Goal: Transaction & Acquisition: Obtain resource

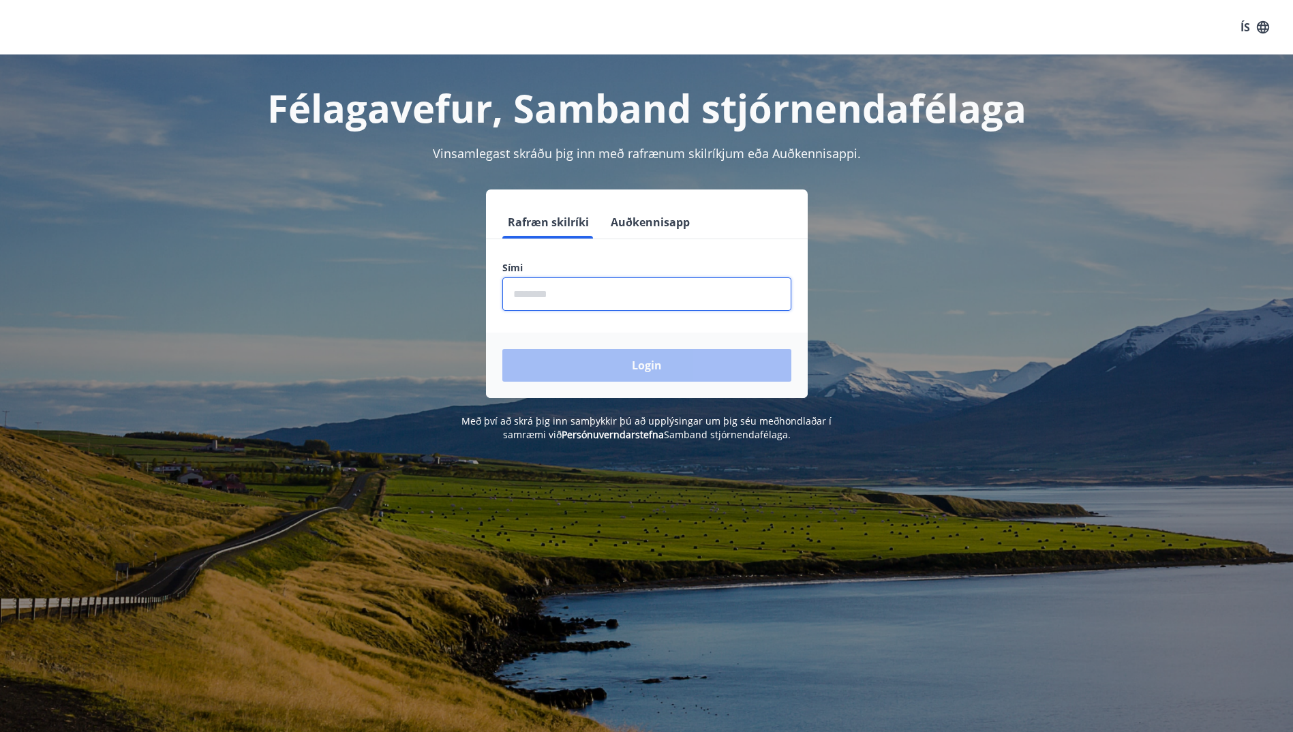
click at [578, 294] on input "phone" at bounding box center [646, 293] width 289 height 33
type input "********"
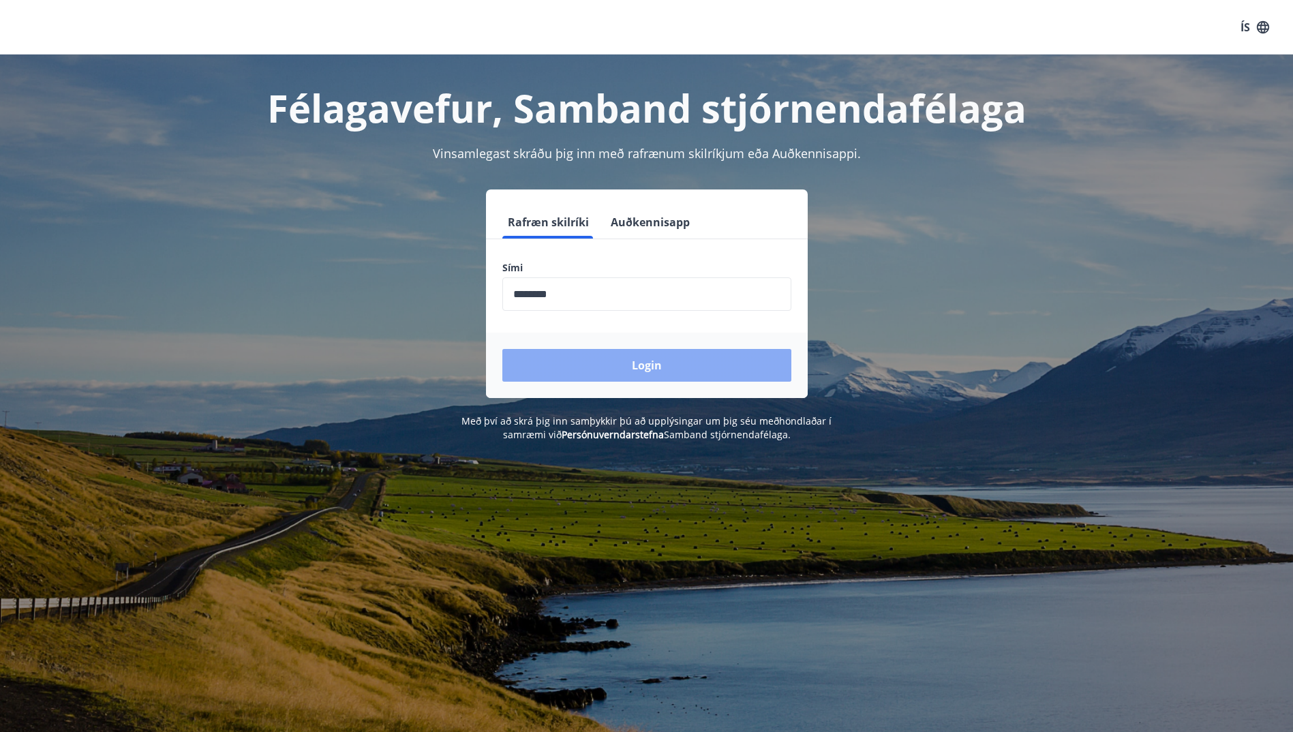
click at [621, 363] on button "Login" at bounding box center [646, 365] width 289 height 33
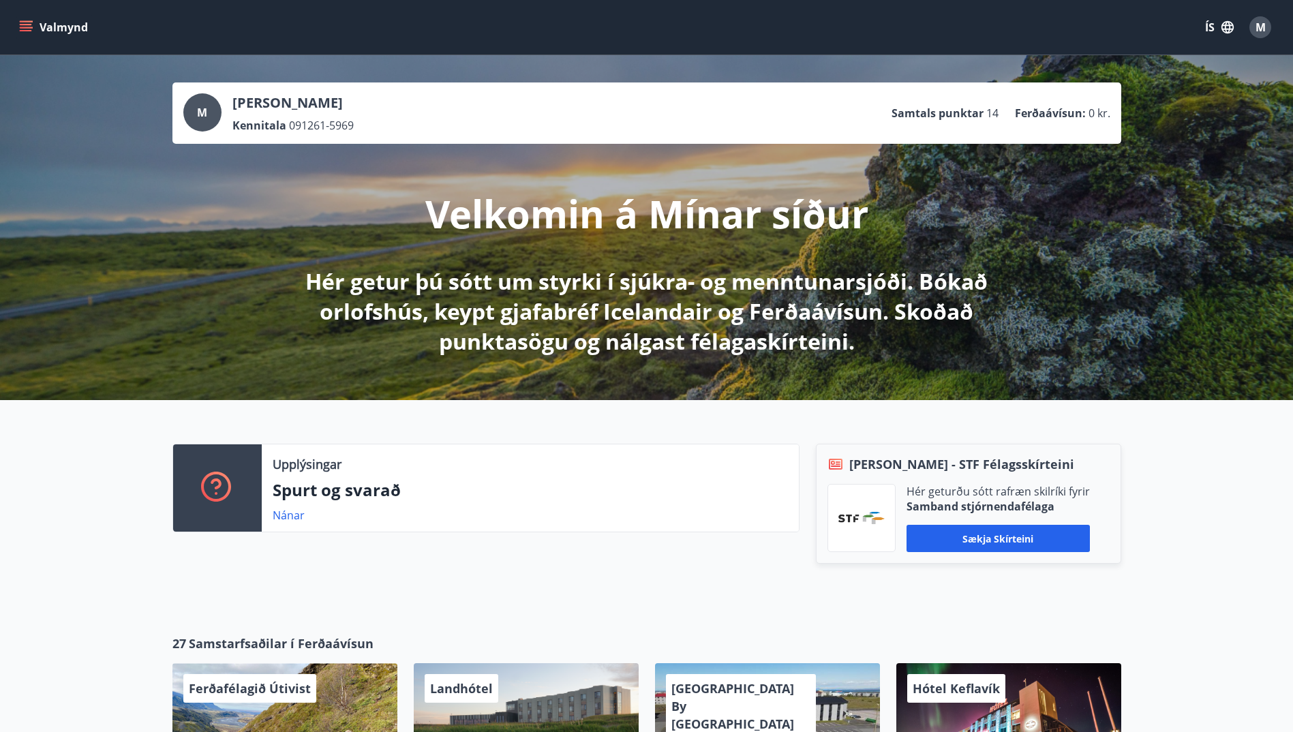
click at [28, 22] on icon "menu" at bounding box center [26, 27] width 14 height 14
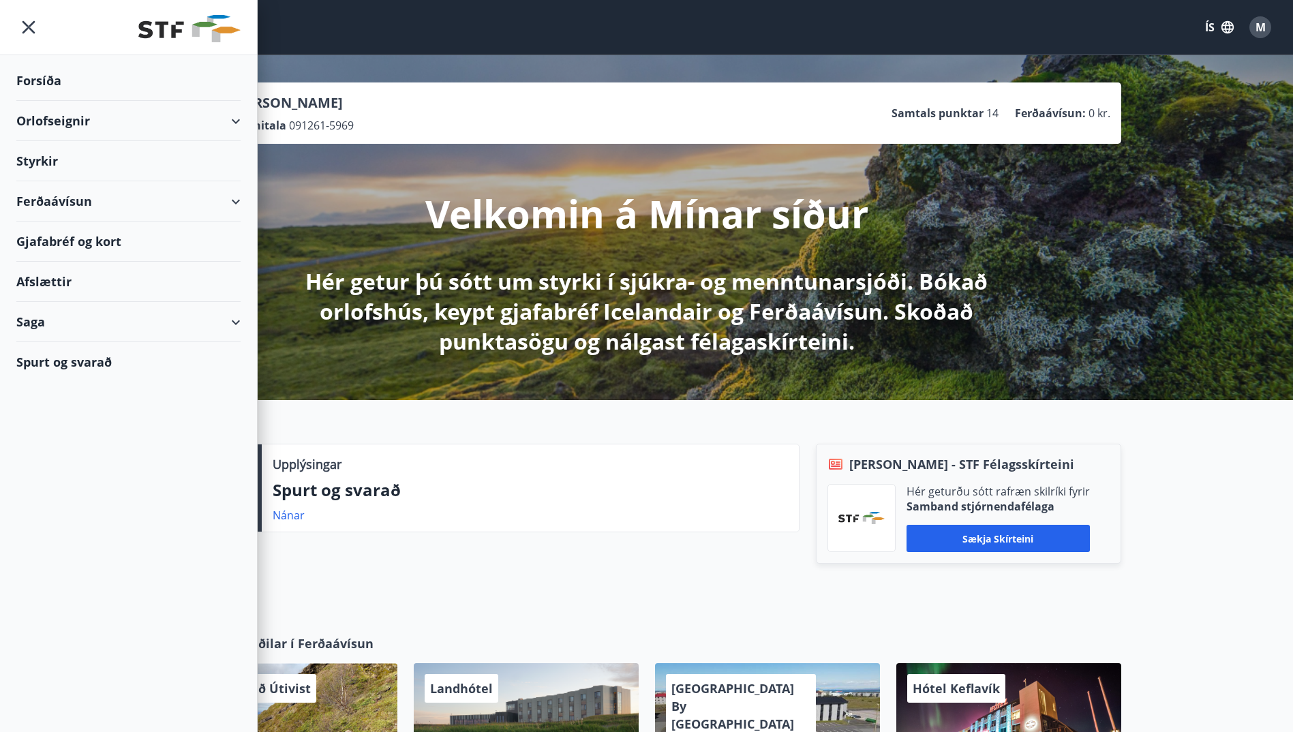
click at [51, 123] on div "Orlofseignir" at bounding box center [128, 121] width 224 height 40
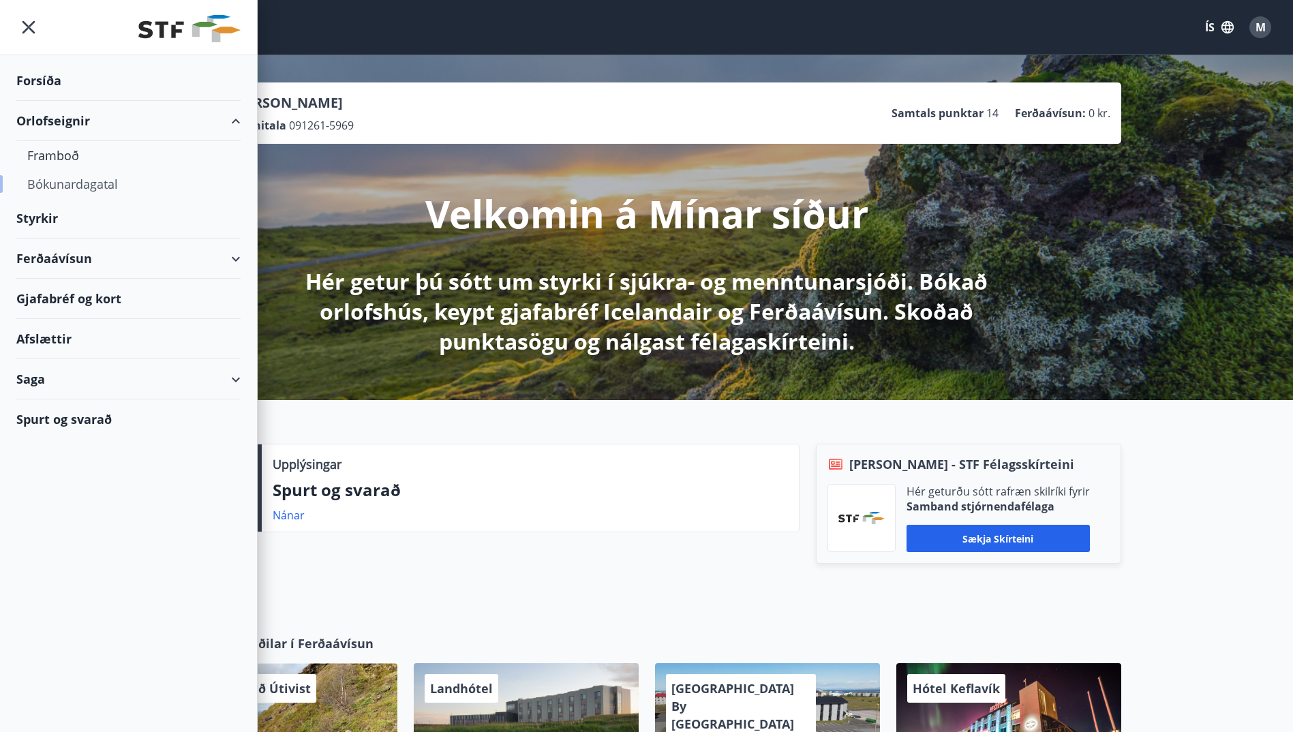
click at [67, 180] on div "Bókunardagatal" at bounding box center [128, 184] width 202 height 29
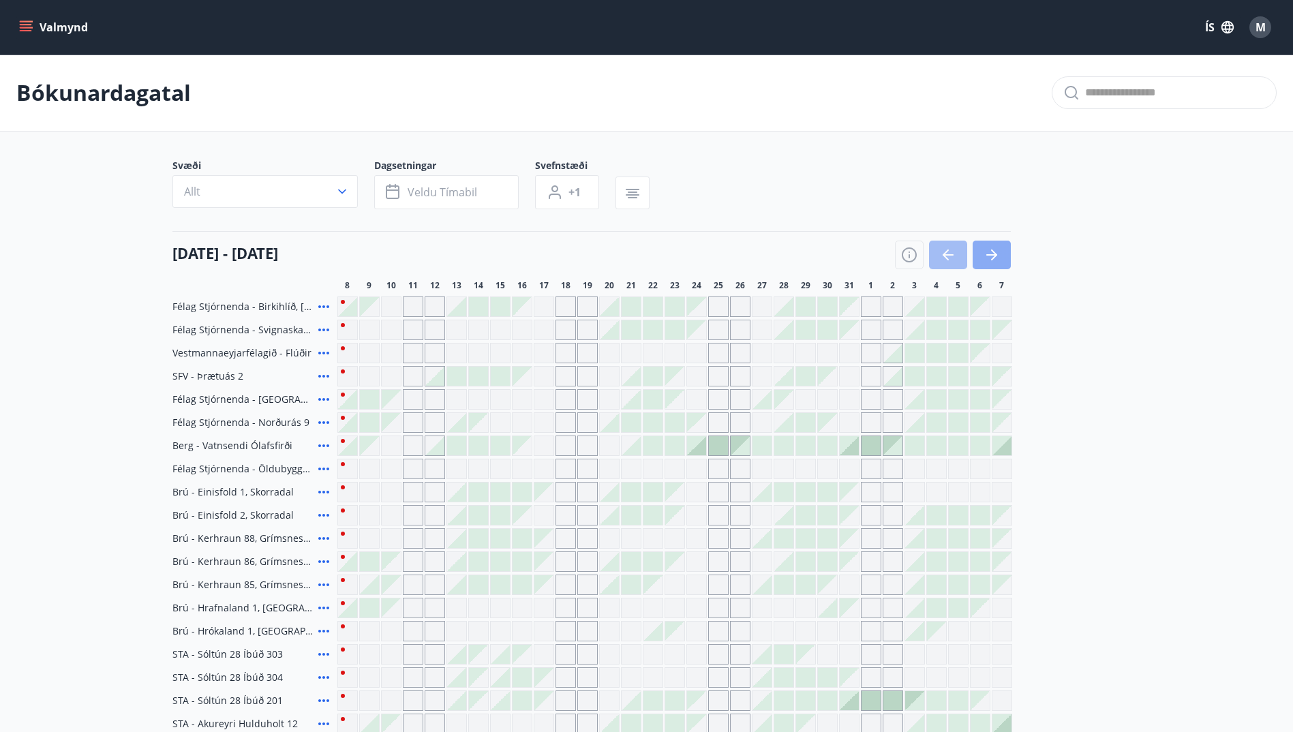
click at [989, 254] on icon "button" at bounding box center [992, 254] width 11 height 1
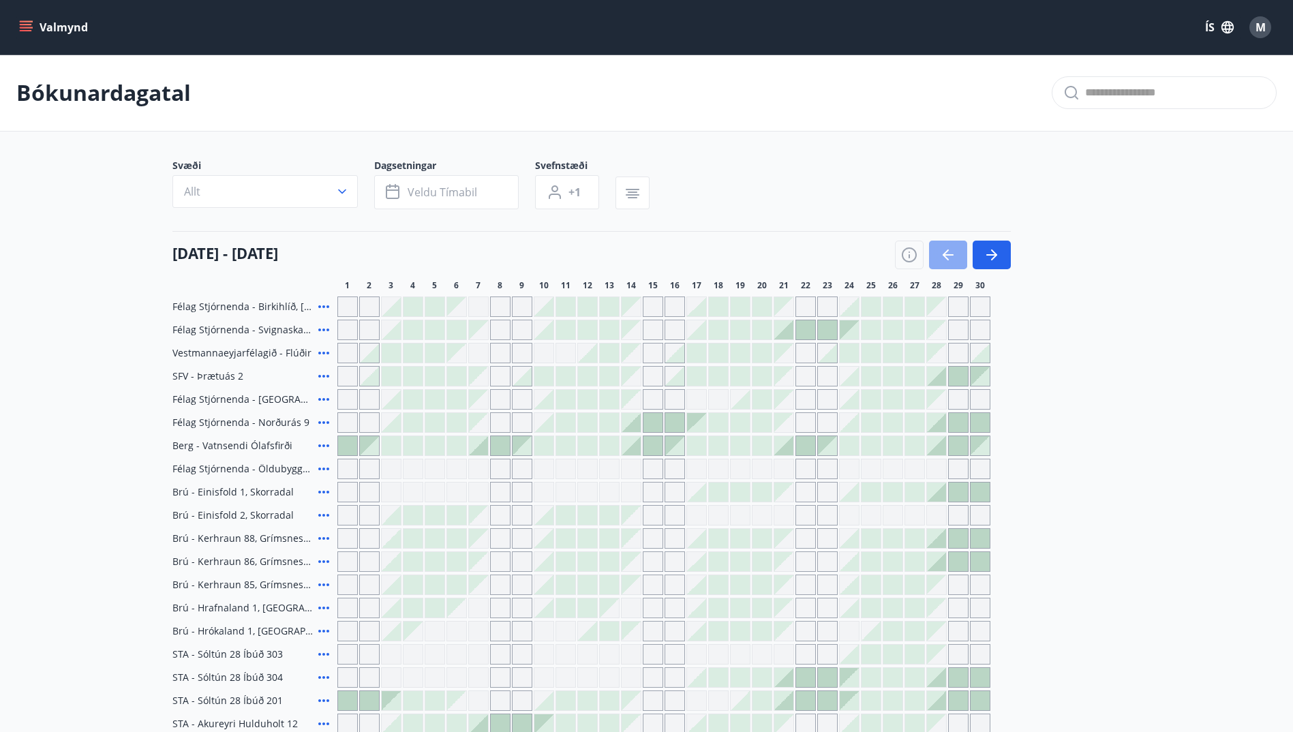
click at [941, 256] on icon "button" at bounding box center [948, 255] width 16 height 16
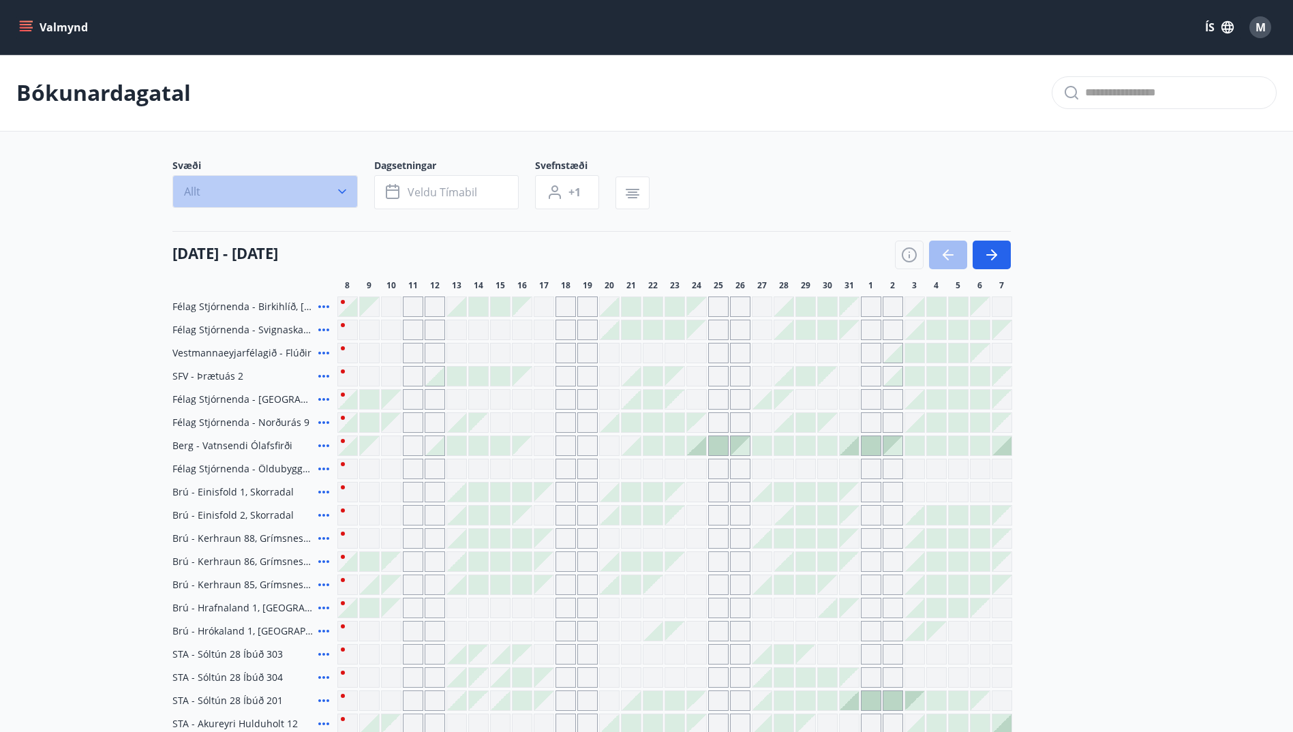
click at [343, 192] on icon "button" at bounding box center [342, 192] width 8 height 5
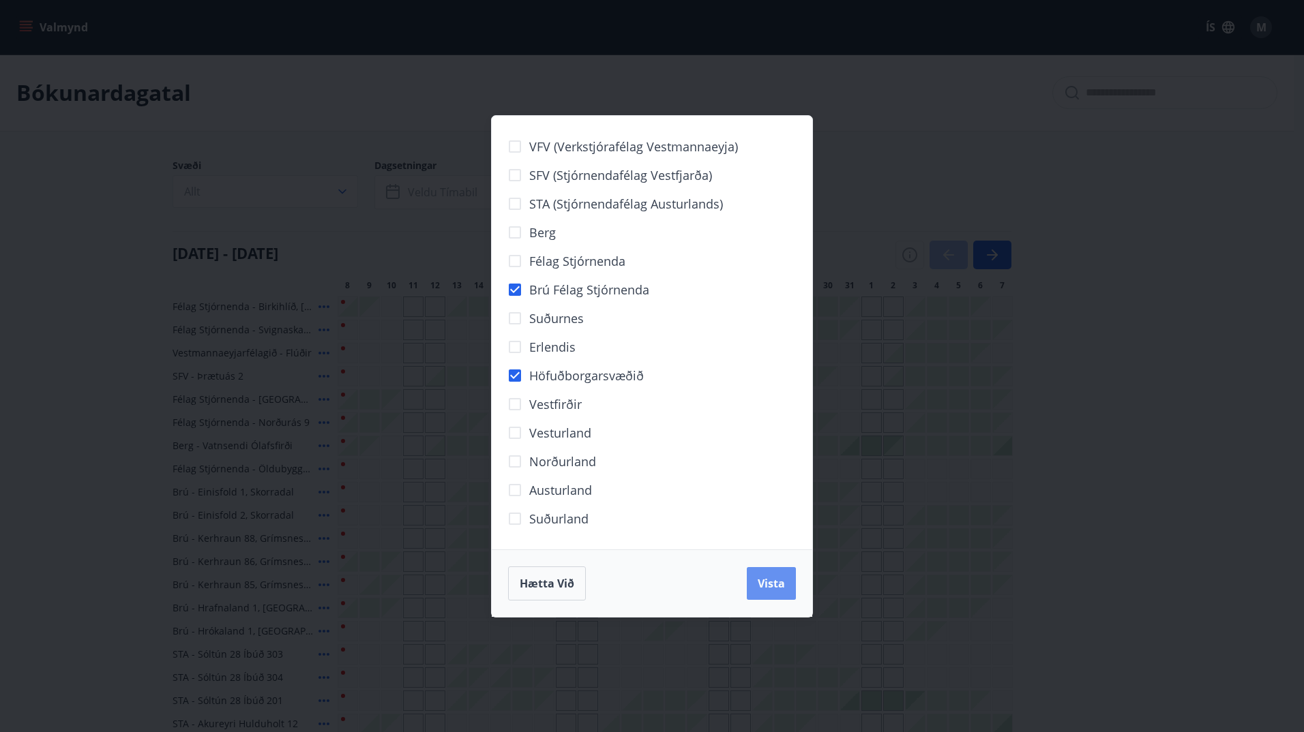
drag, startPoint x: 777, startPoint y: 574, endPoint x: 1261, endPoint y: 370, distance: 524.6
click at [778, 575] on button "Vista" at bounding box center [771, 583] width 49 height 33
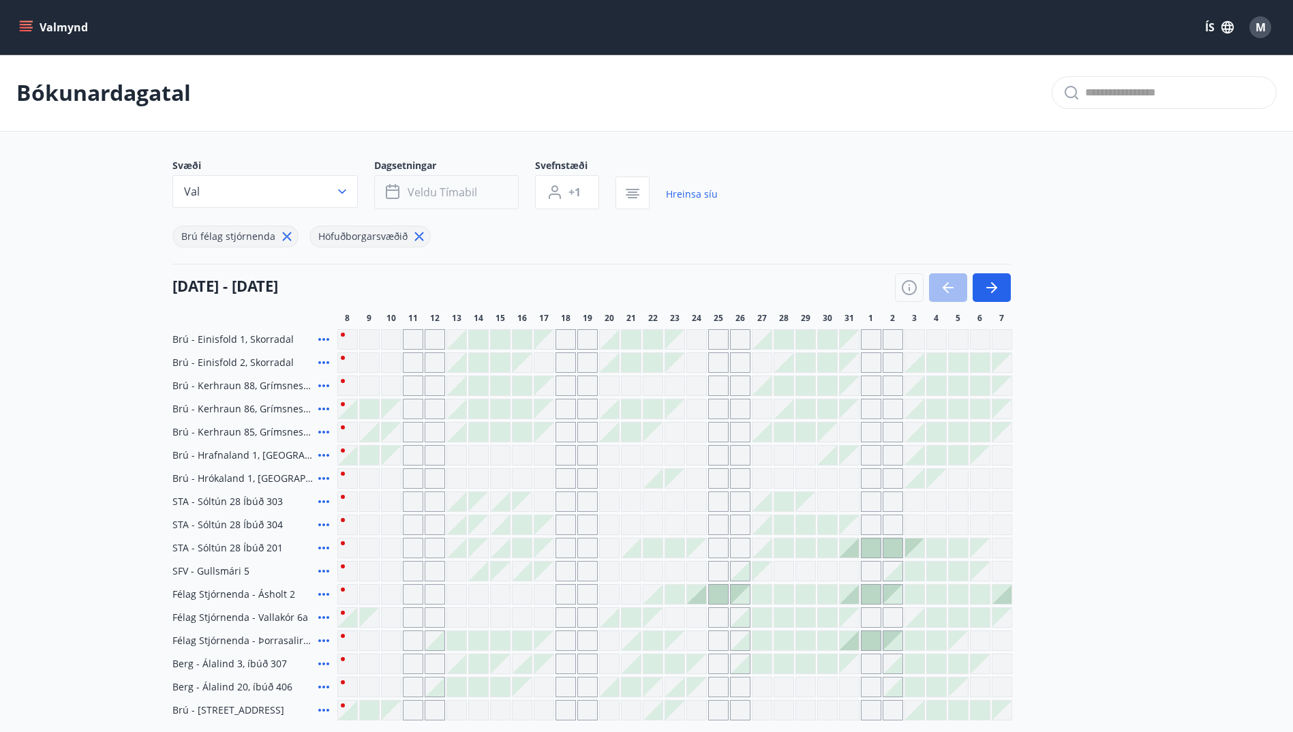
click at [493, 192] on button "Veldu tímabil" at bounding box center [446, 192] width 145 height 34
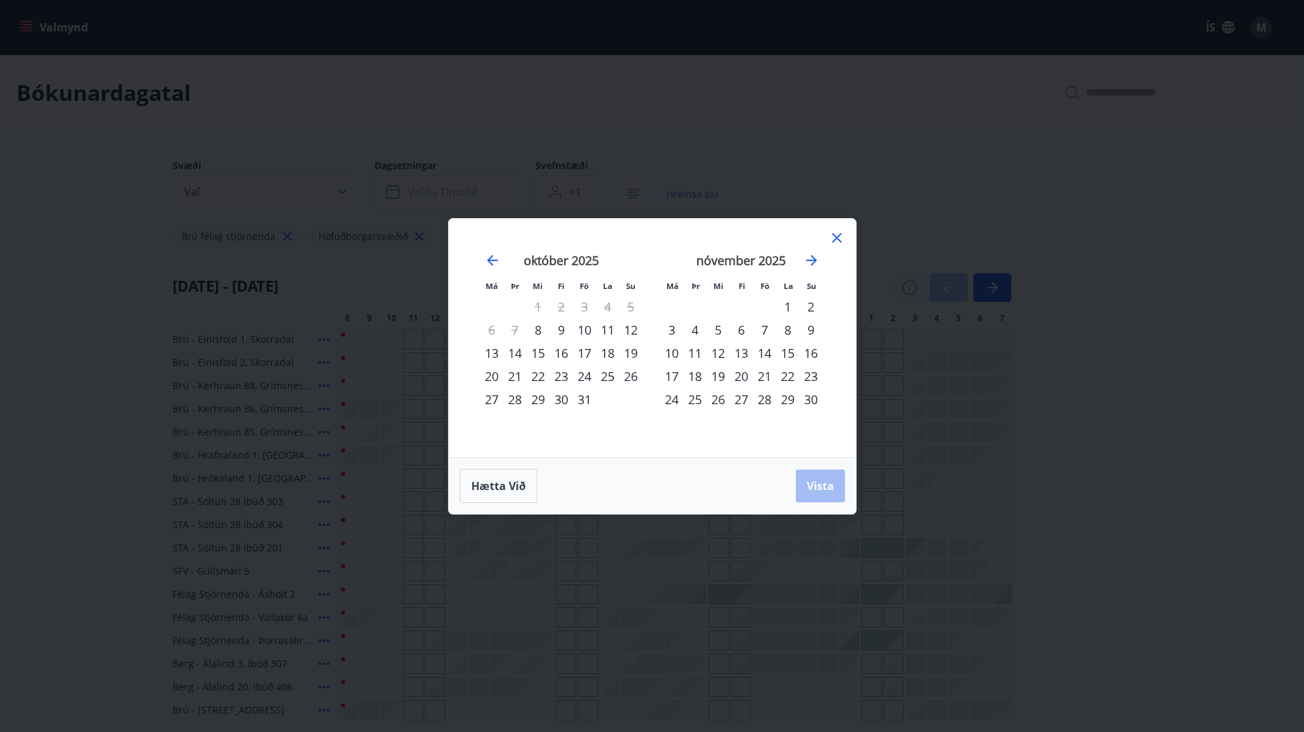
click at [610, 349] on div "18" at bounding box center [607, 353] width 23 height 23
click at [494, 370] on div "20" at bounding box center [491, 376] width 23 height 23
click at [809, 485] on span "Vista" at bounding box center [820, 486] width 27 height 15
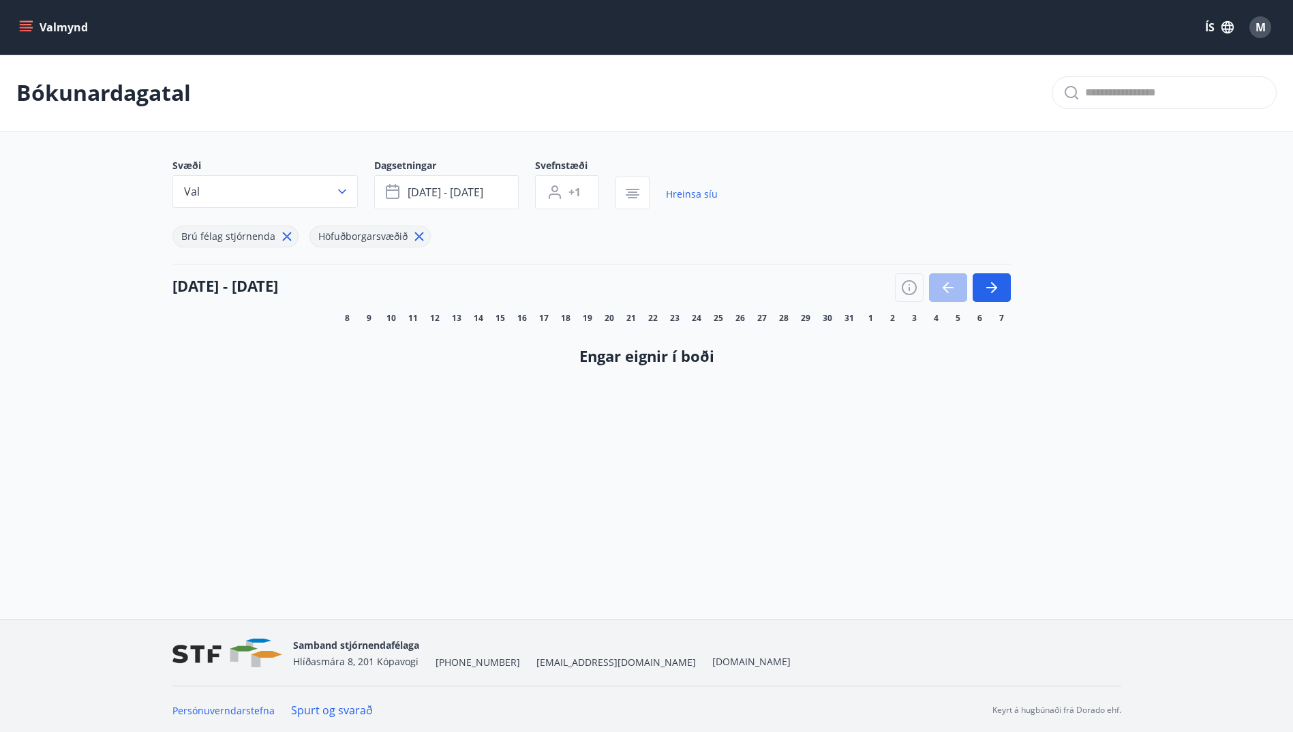
click at [282, 235] on icon at bounding box center [287, 236] width 15 height 15
click at [282, 235] on icon at bounding box center [282, 236] width 15 height 15
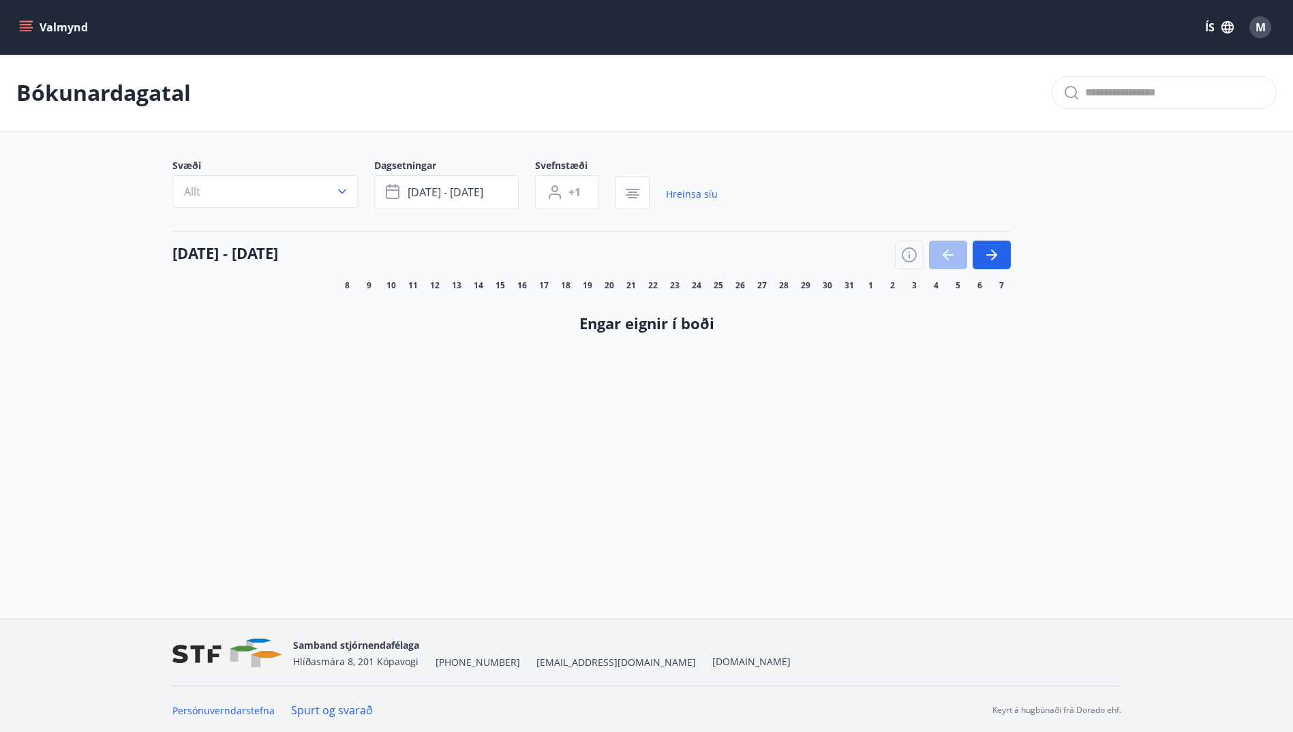
click at [22, 23] on icon "menu" at bounding box center [26, 27] width 14 height 14
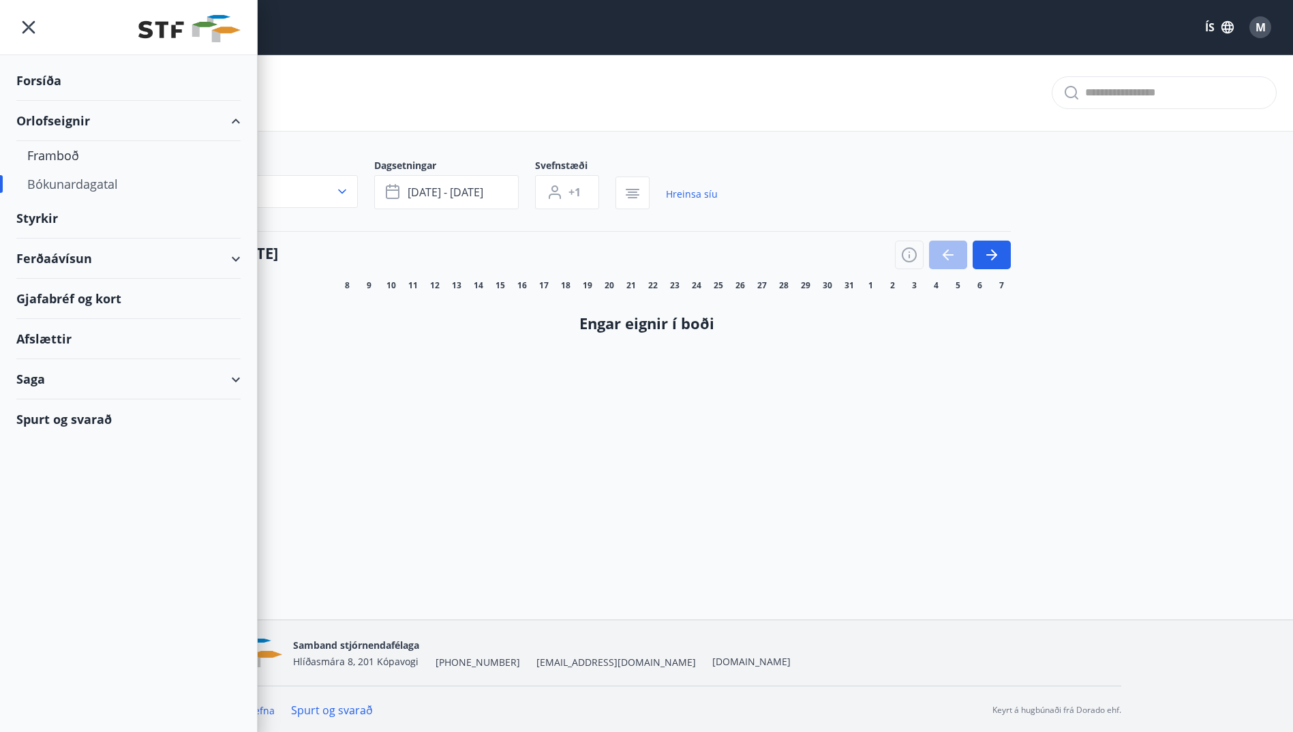
click at [61, 254] on div "Ferðaávísun" at bounding box center [128, 259] width 224 height 40
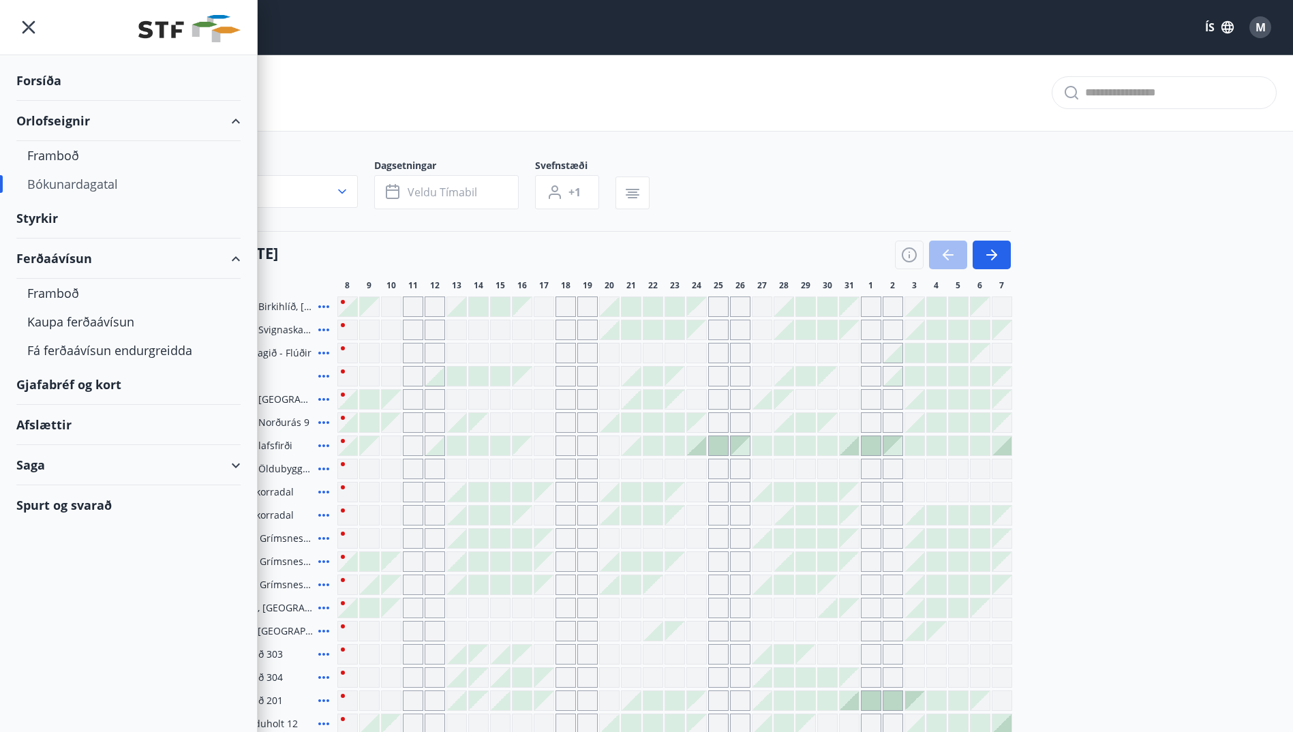
click at [61, 254] on div "Ferðaávísun" at bounding box center [128, 259] width 224 height 40
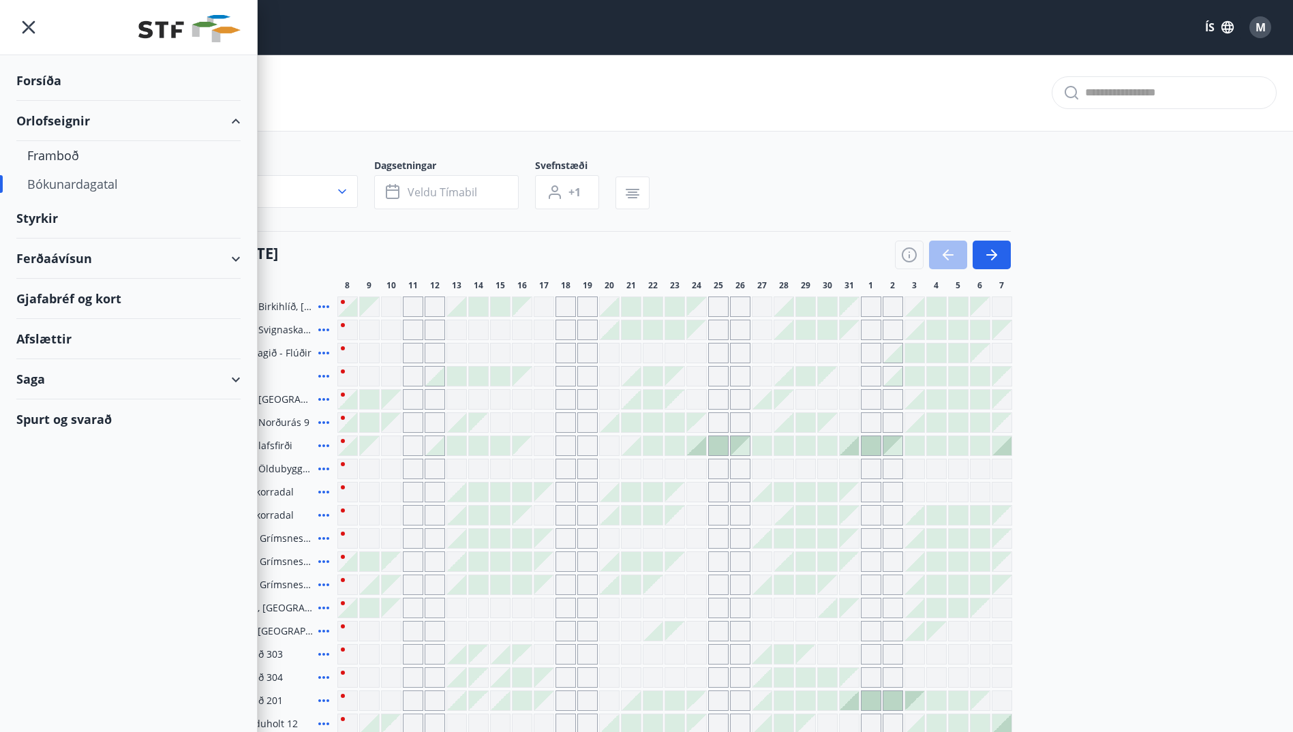
click at [55, 248] on div "Ferðaávísun" at bounding box center [128, 259] width 224 height 40
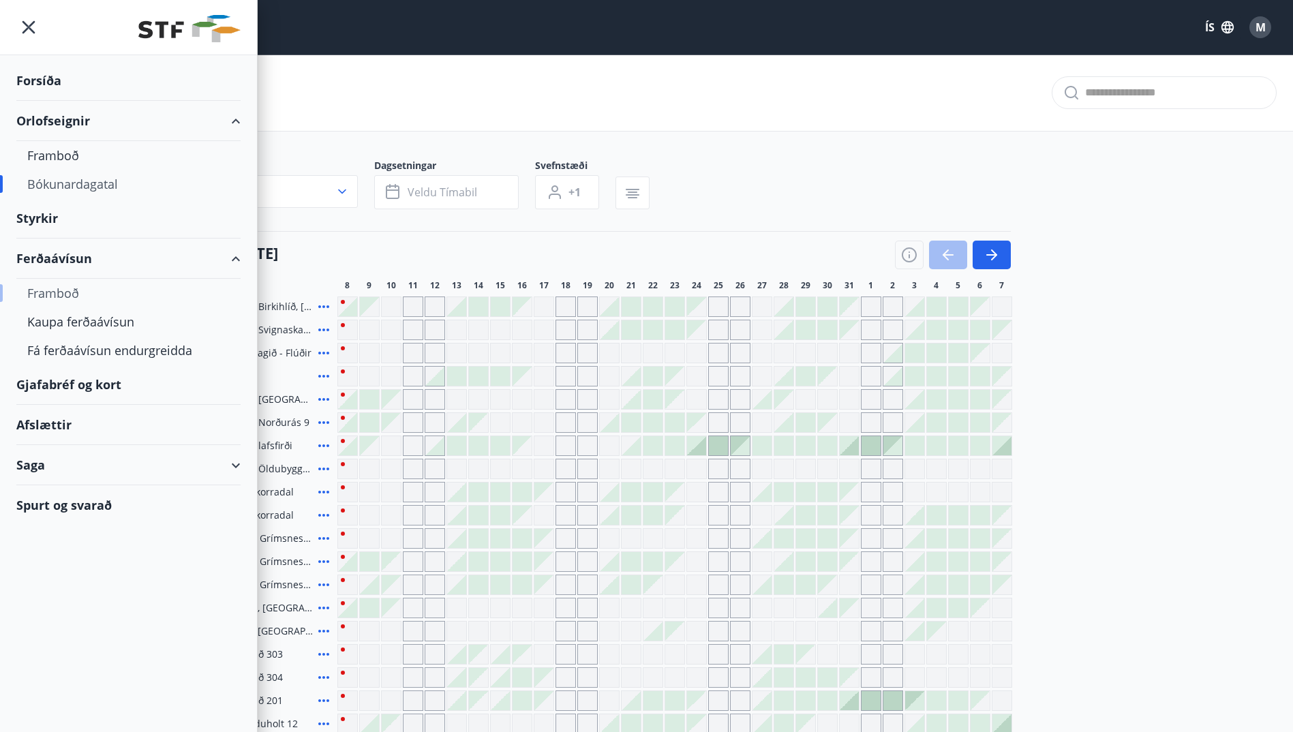
click at [46, 292] on div "Framboð" at bounding box center [128, 293] width 202 height 29
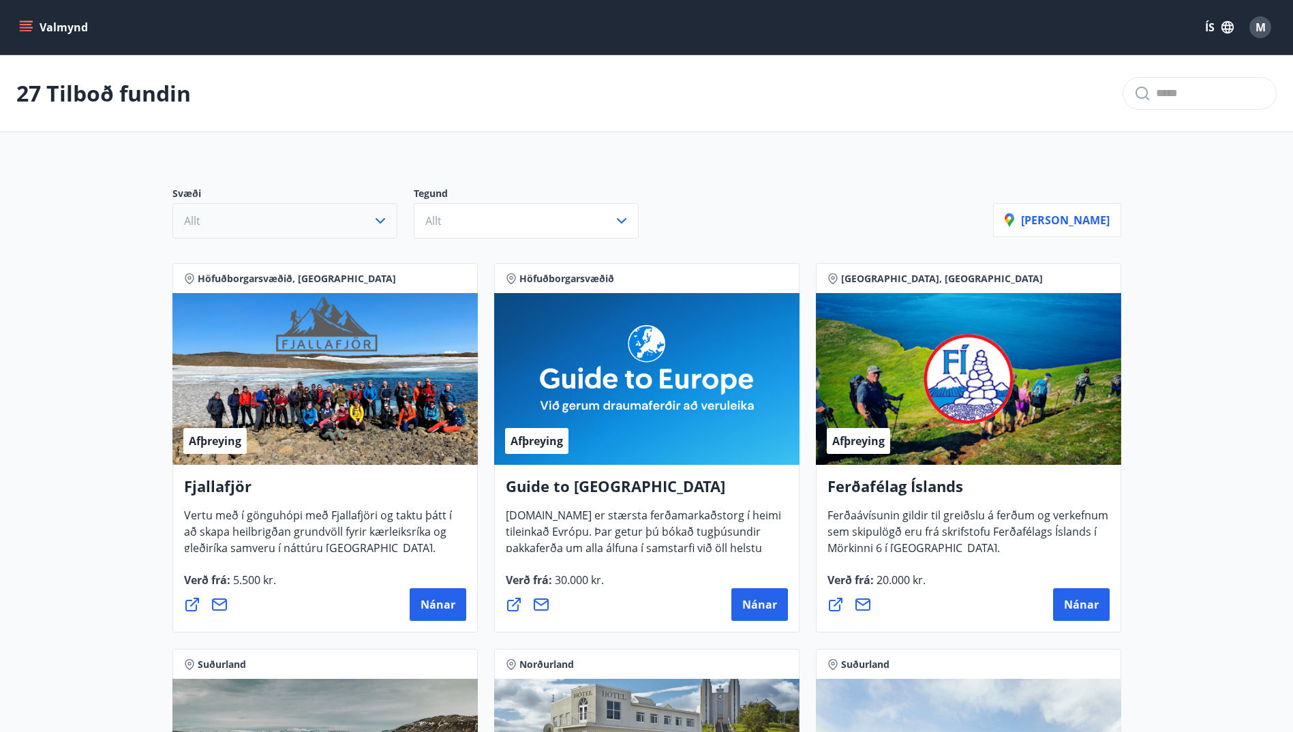
click at [377, 220] on icon "button" at bounding box center [381, 220] width 10 height 5
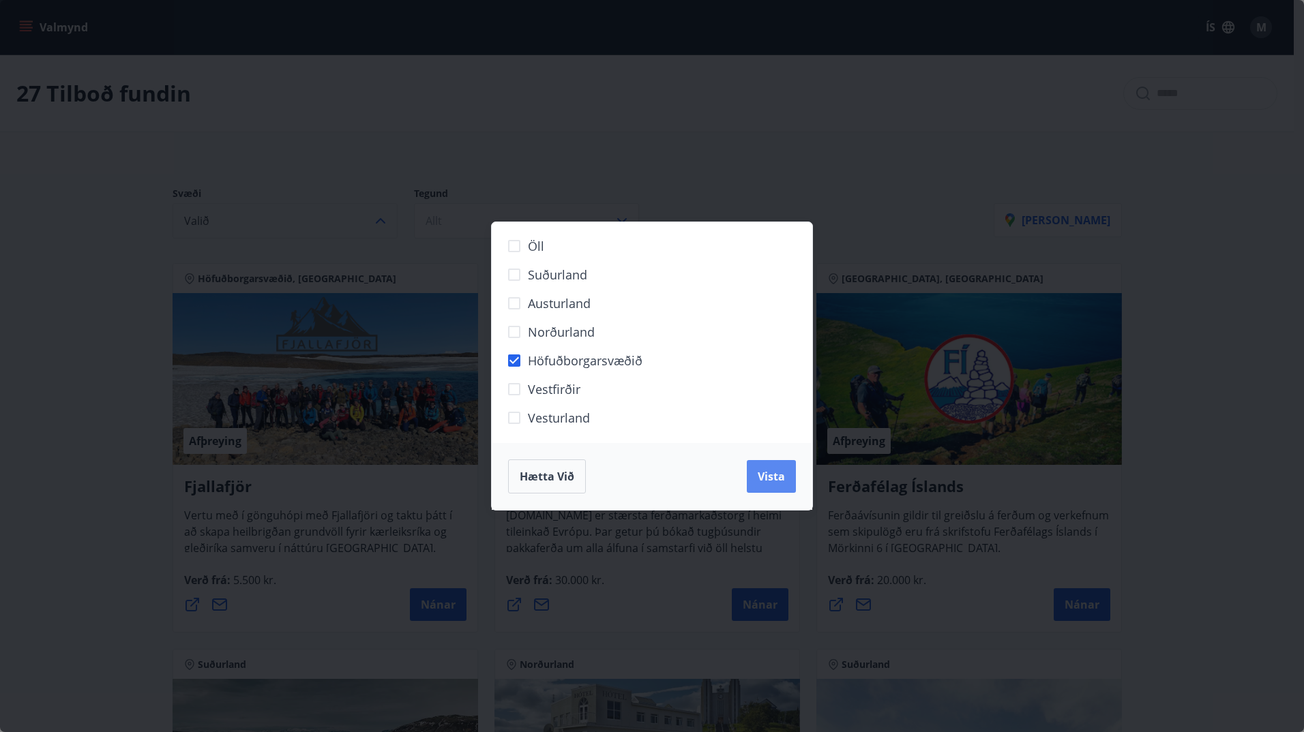
click at [774, 479] on span "Vista" at bounding box center [770, 476] width 27 height 15
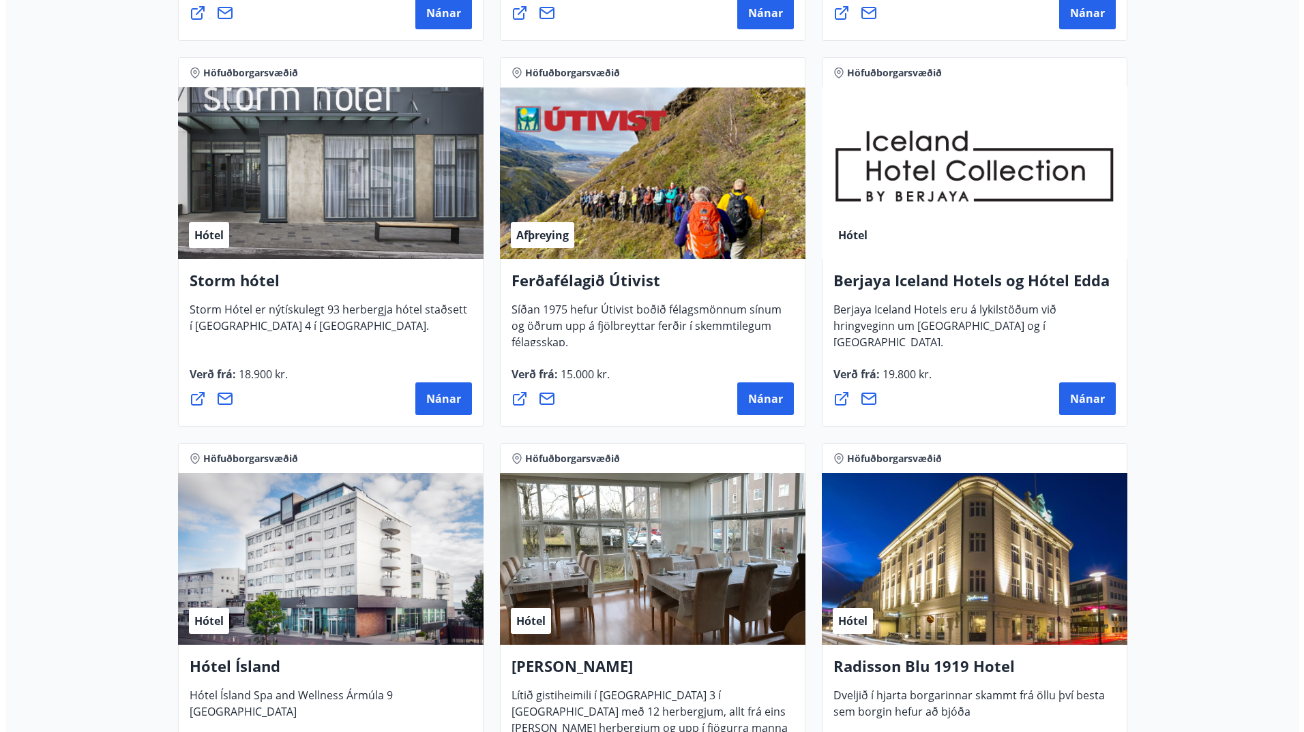
scroll to position [524, 0]
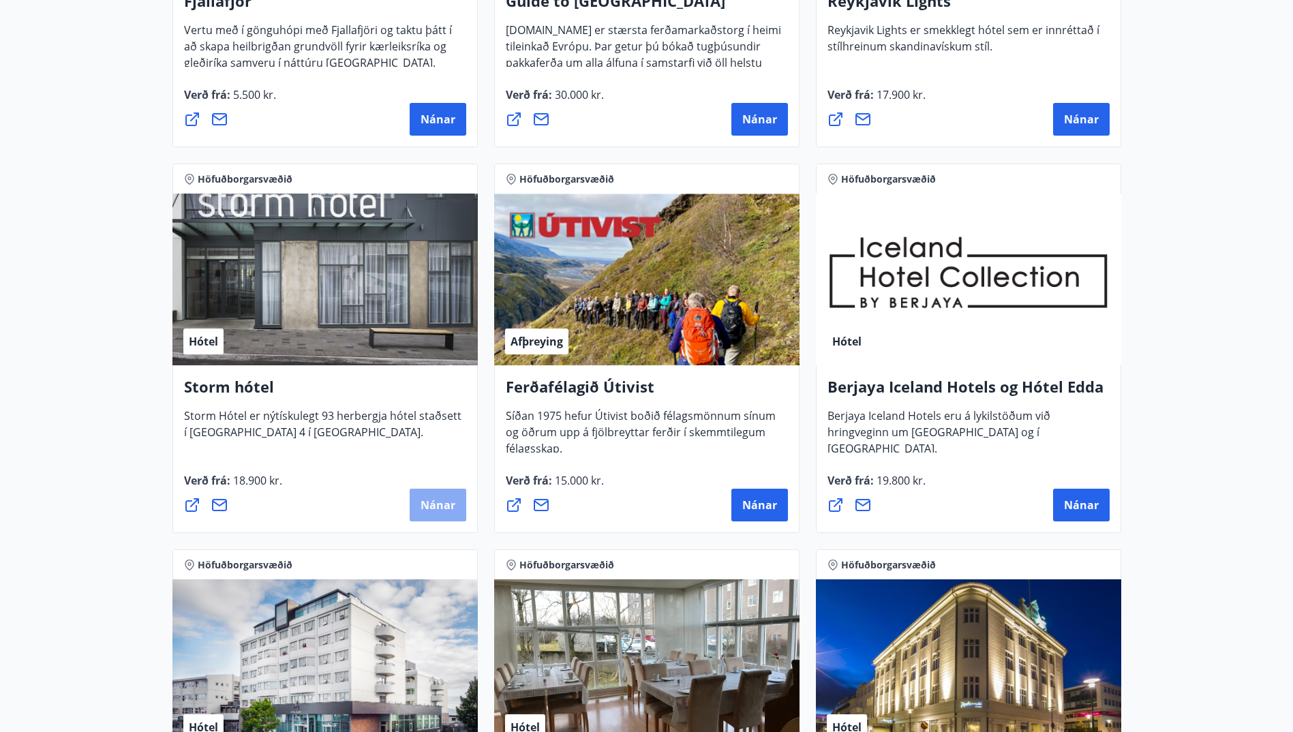
click at [434, 507] on span "Nánar" at bounding box center [438, 505] width 35 height 15
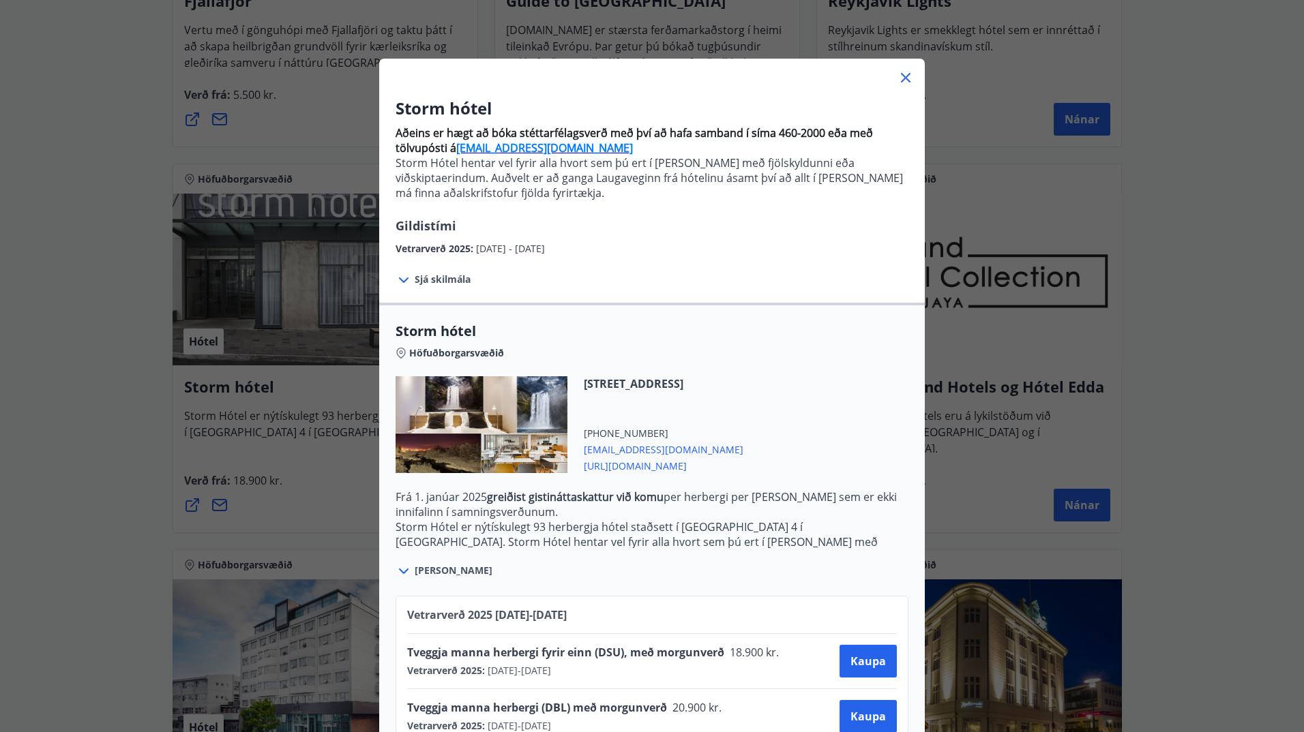
scroll to position [62, 0]
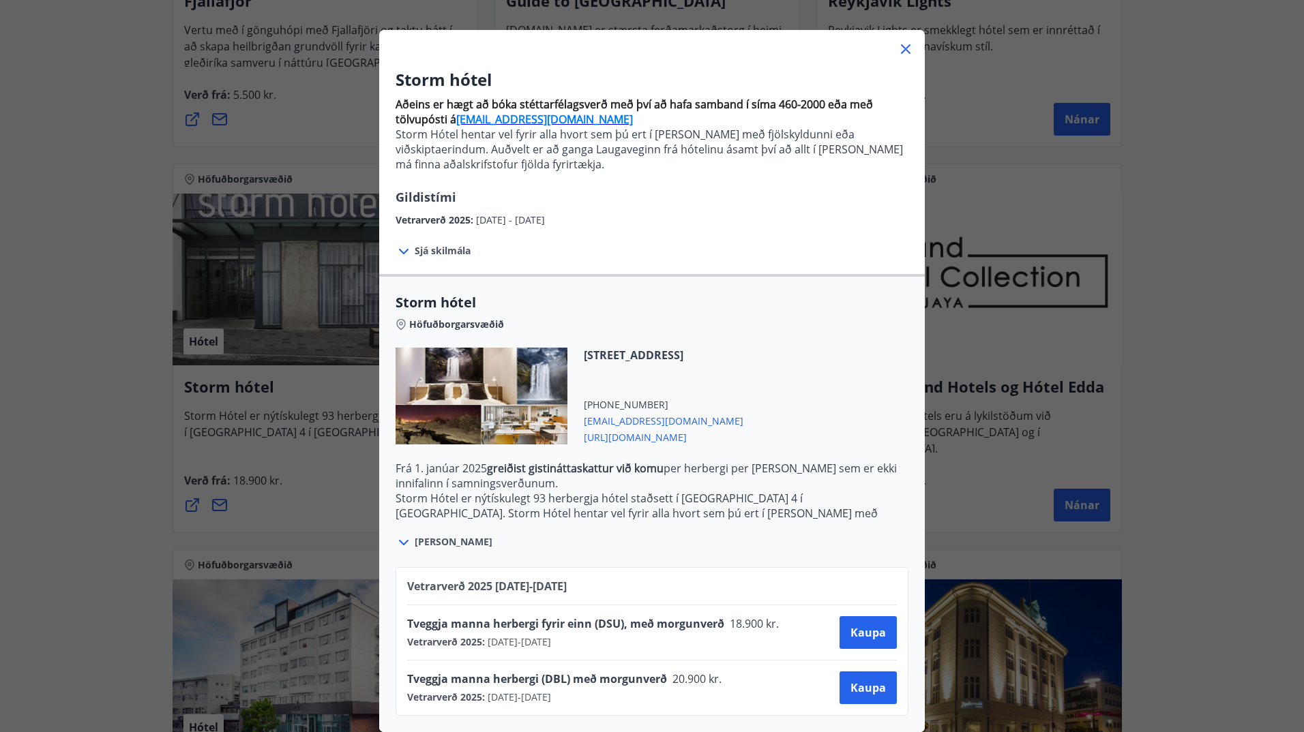
click at [398, 243] on icon at bounding box center [403, 251] width 16 height 16
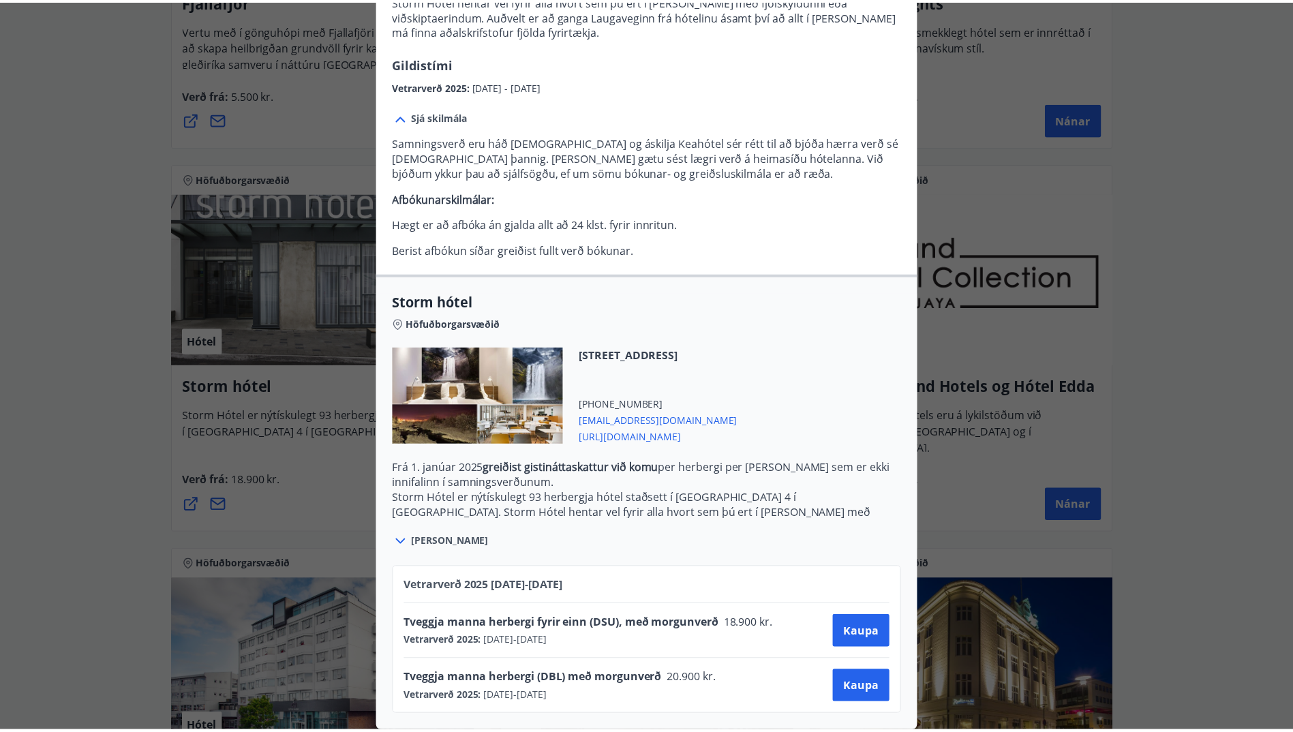
scroll to position [0, 0]
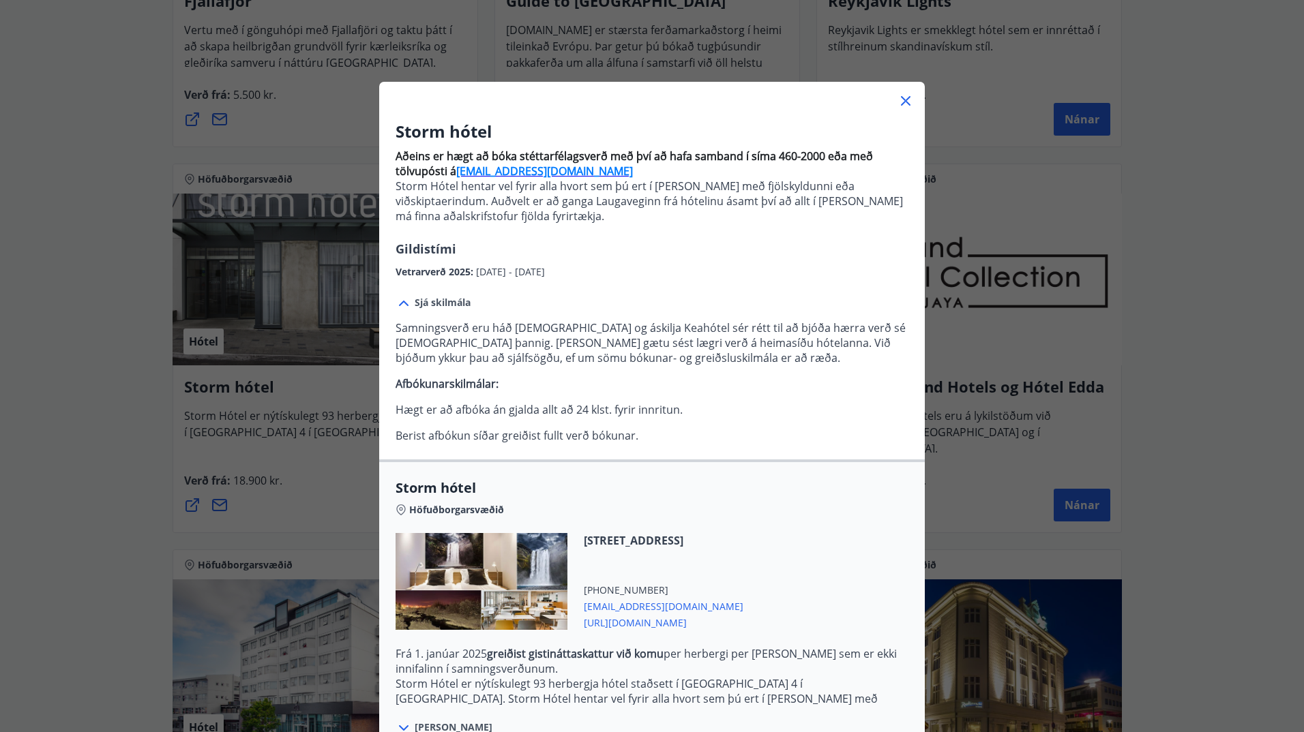
click at [905, 101] on icon at bounding box center [906, 101] width 2 height 2
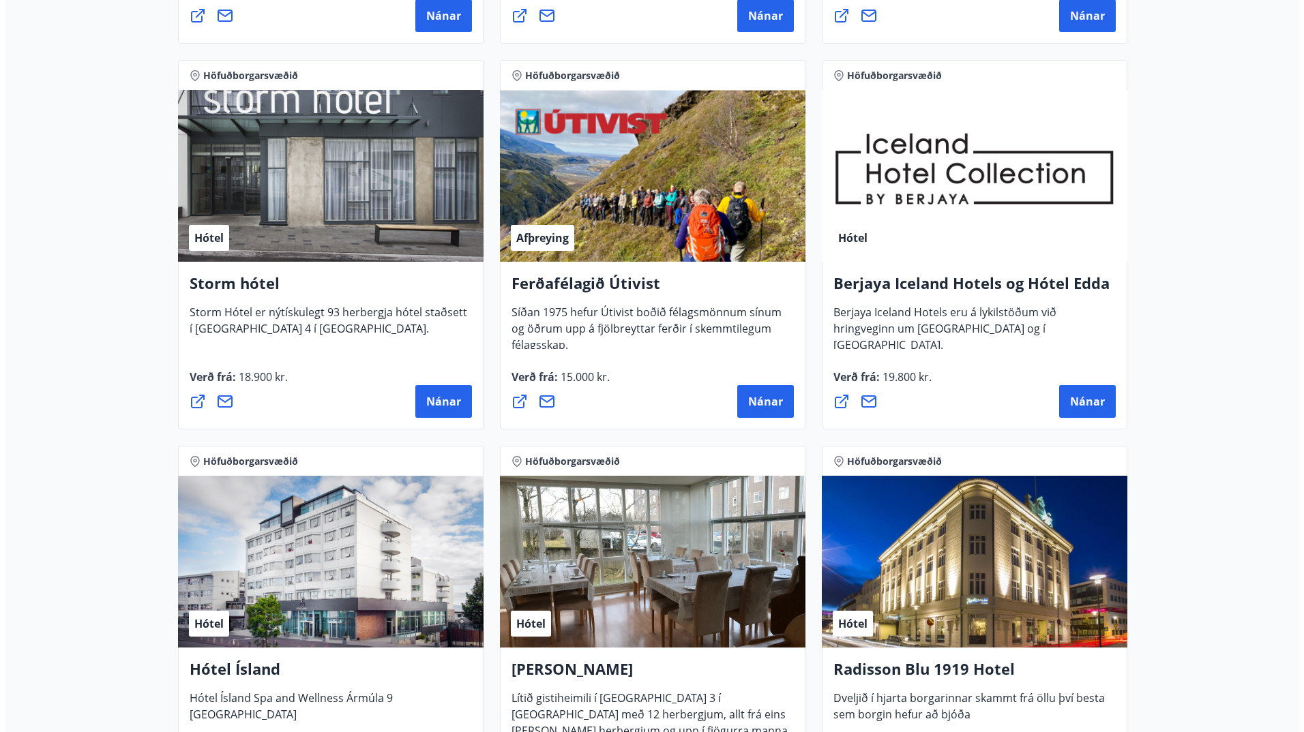
scroll to position [660, 0]
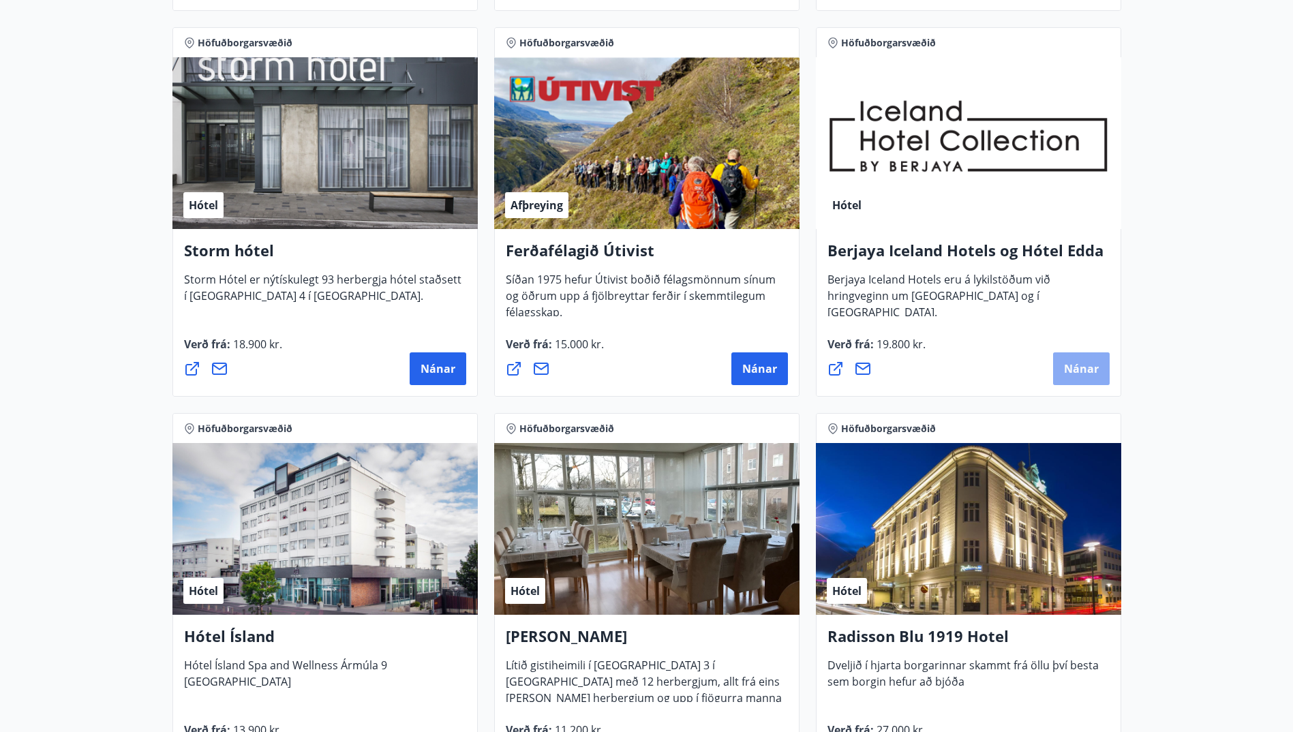
click at [1085, 367] on span "Nánar" at bounding box center [1081, 368] width 35 height 15
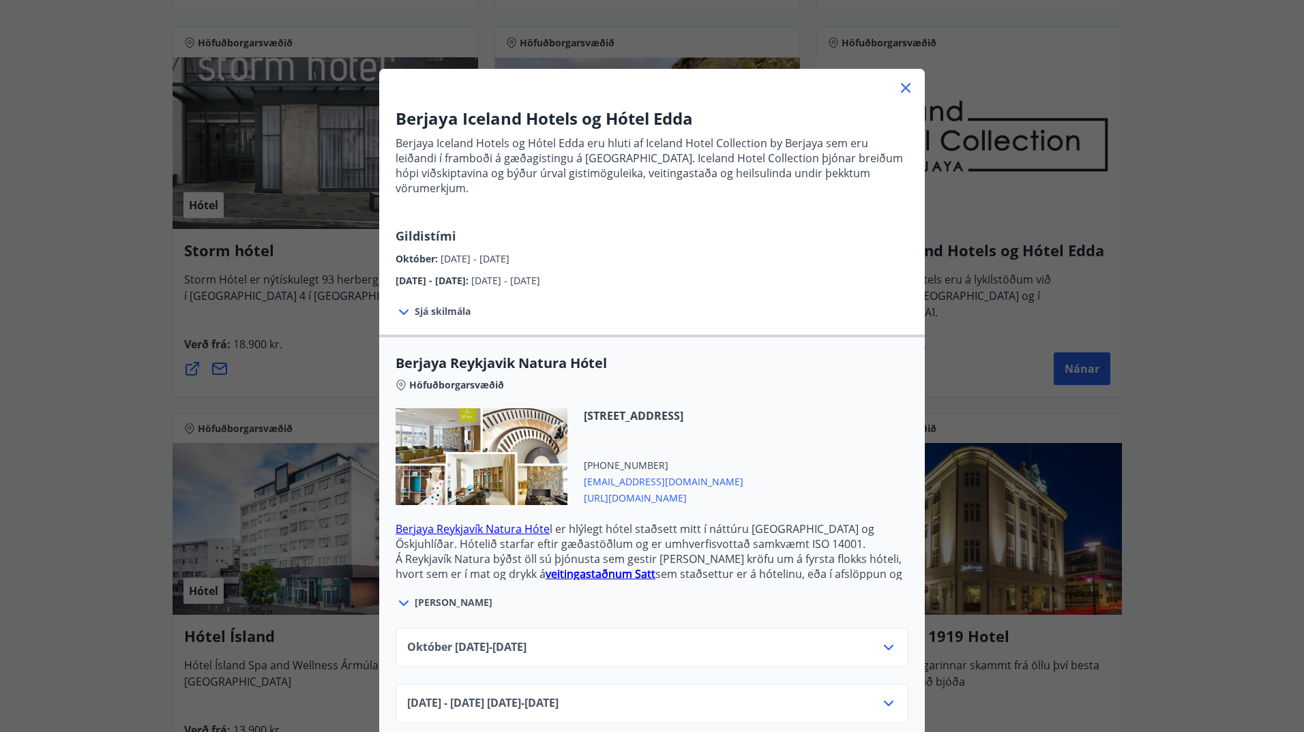
scroll to position [16, 0]
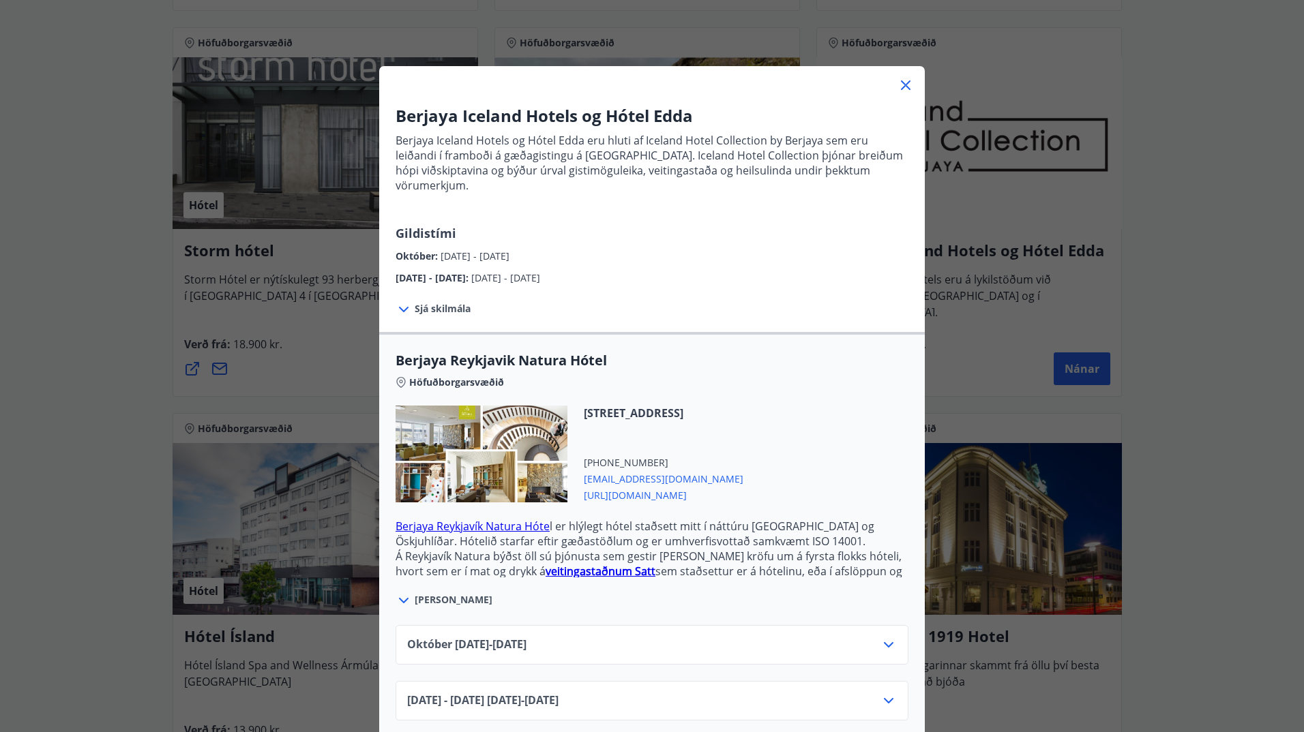
click at [887, 637] on icon at bounding box center [888, 645] width 16 height 16
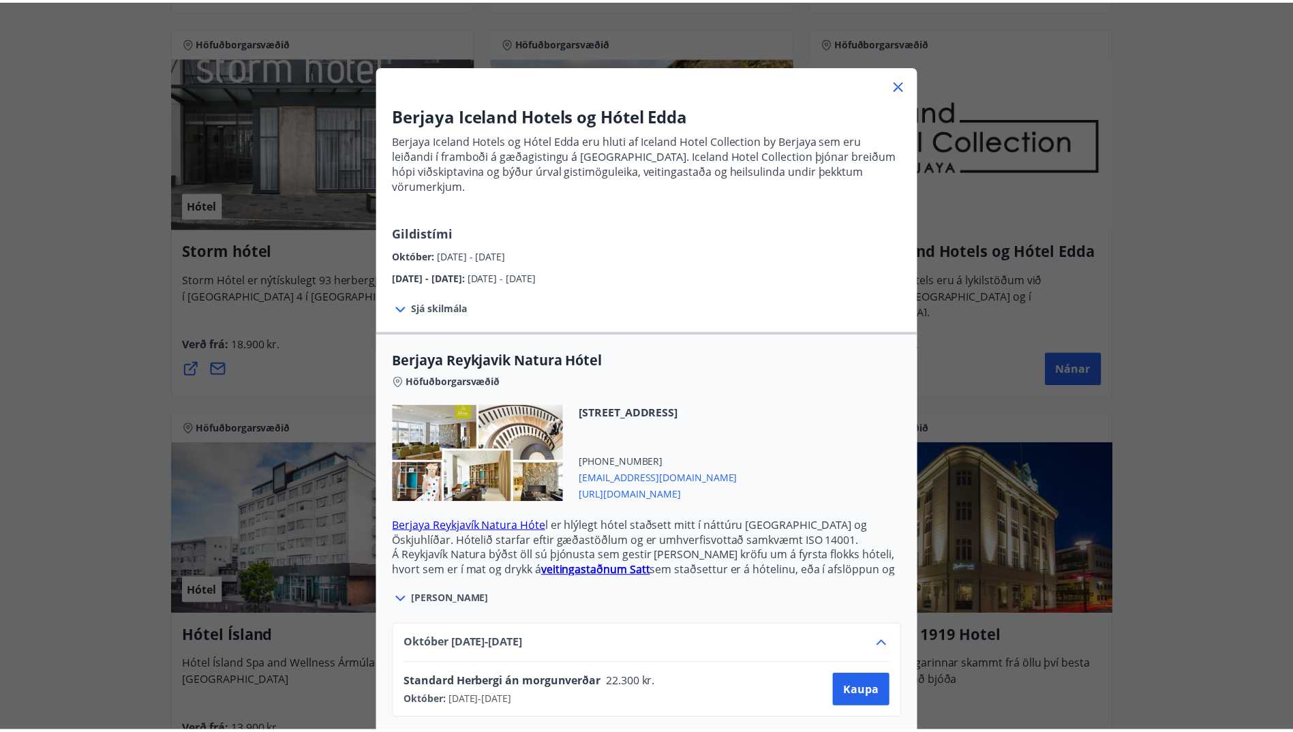
scroll to position [71, 0]
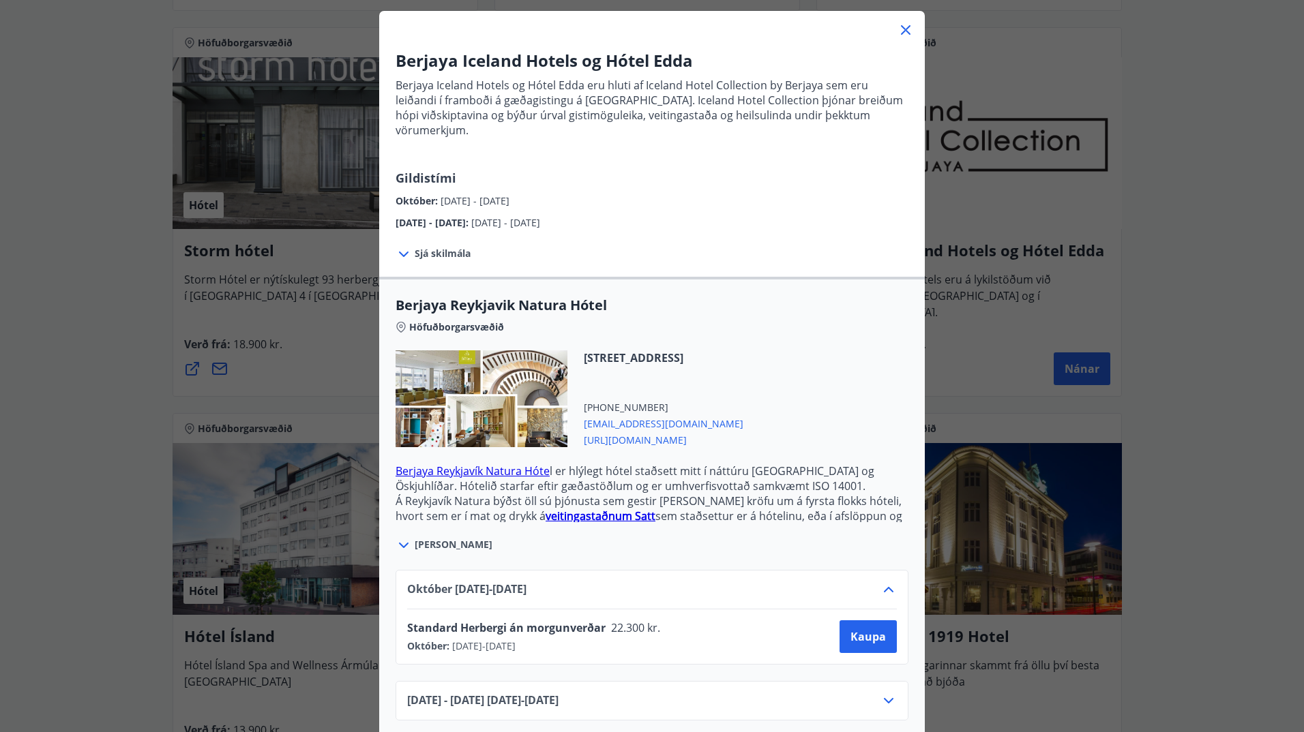
click at [901, 31] on icon at bounding box center [906, 30] width 10 height 10
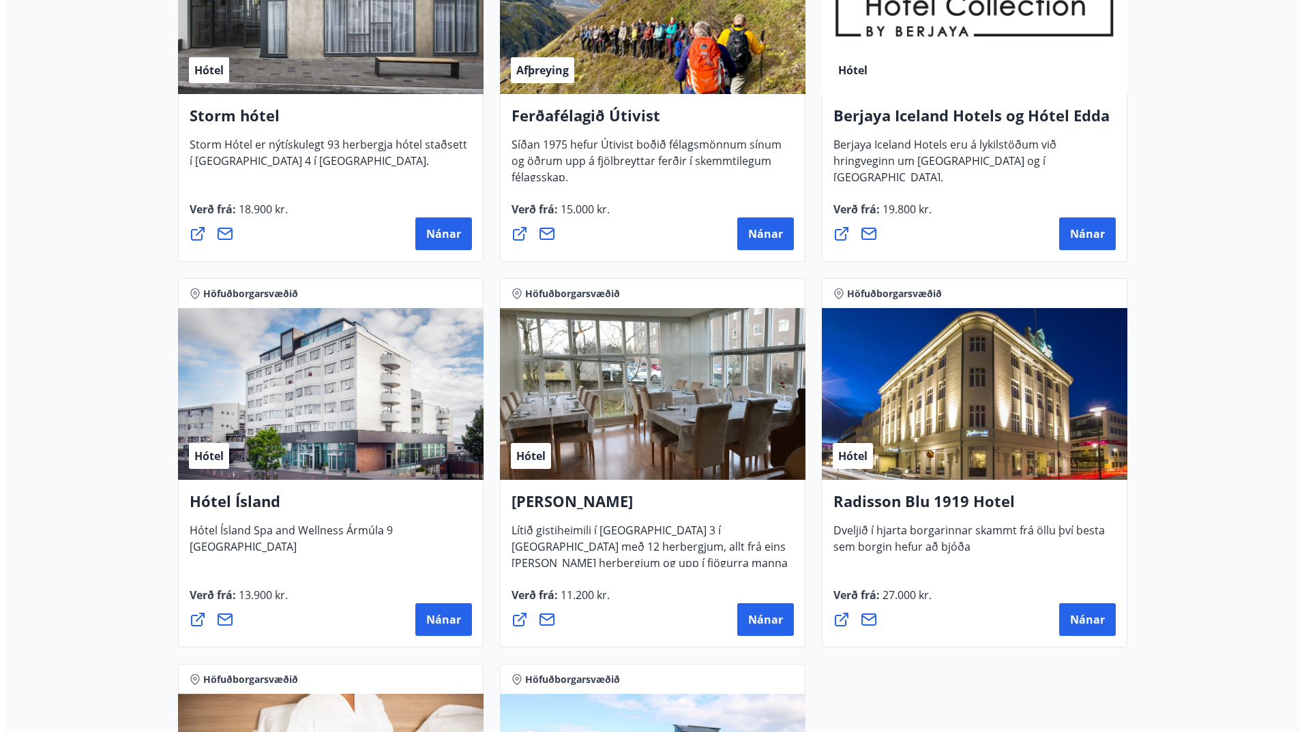
scroll to position [796, 0]
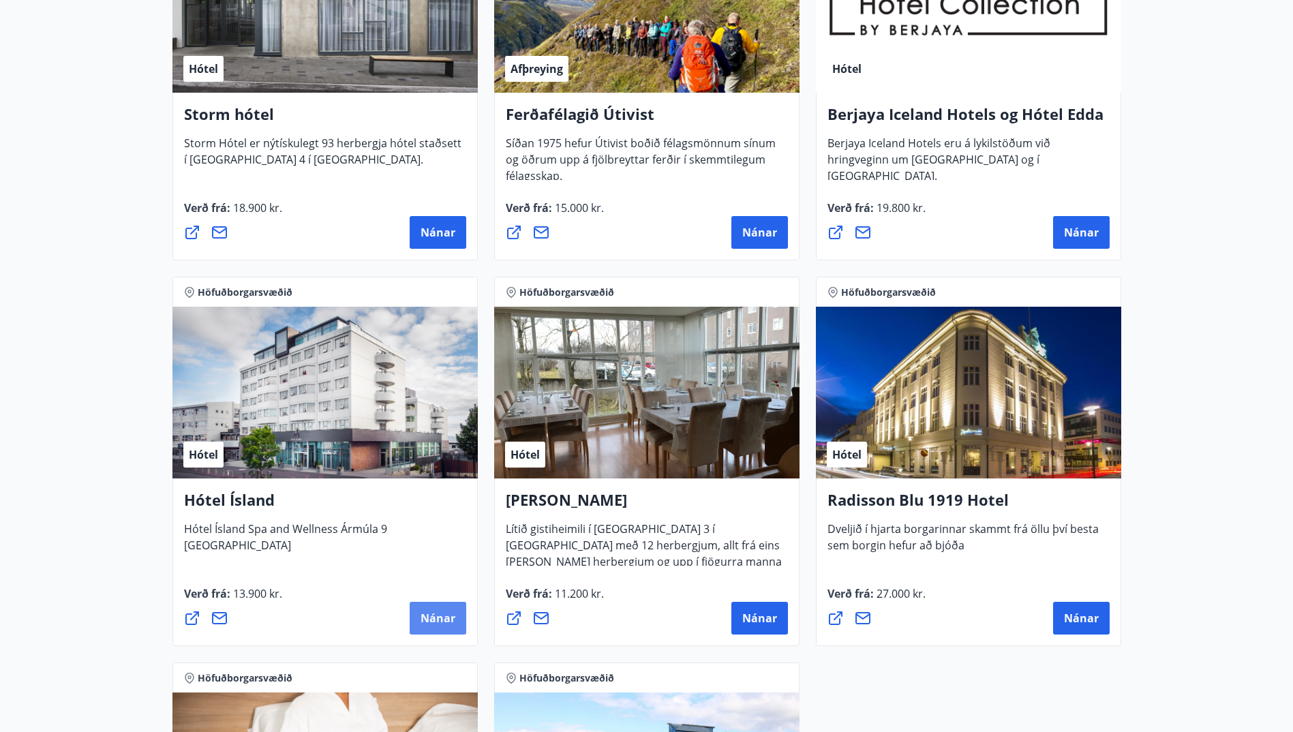
click at [436, 613] on span "Nánar" at bounding box center [438, 618] width 35 height 15
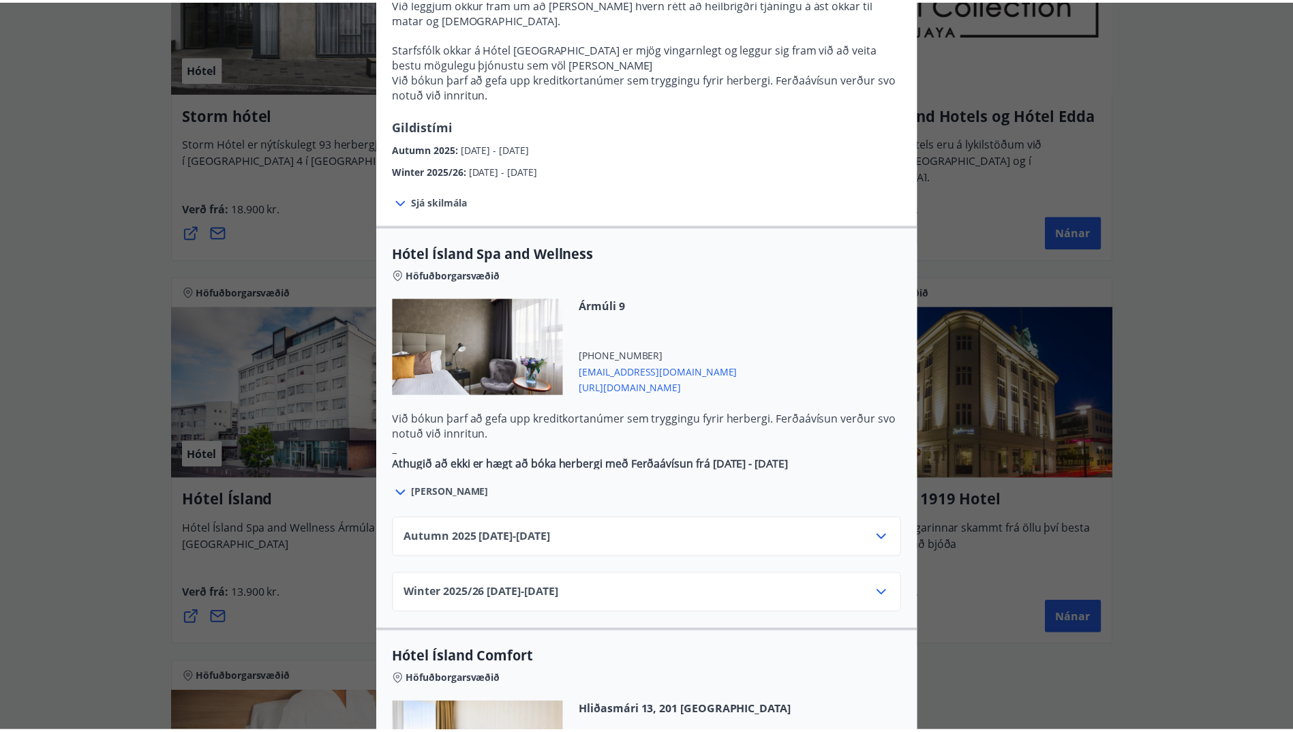
scroll to position [614, 0]
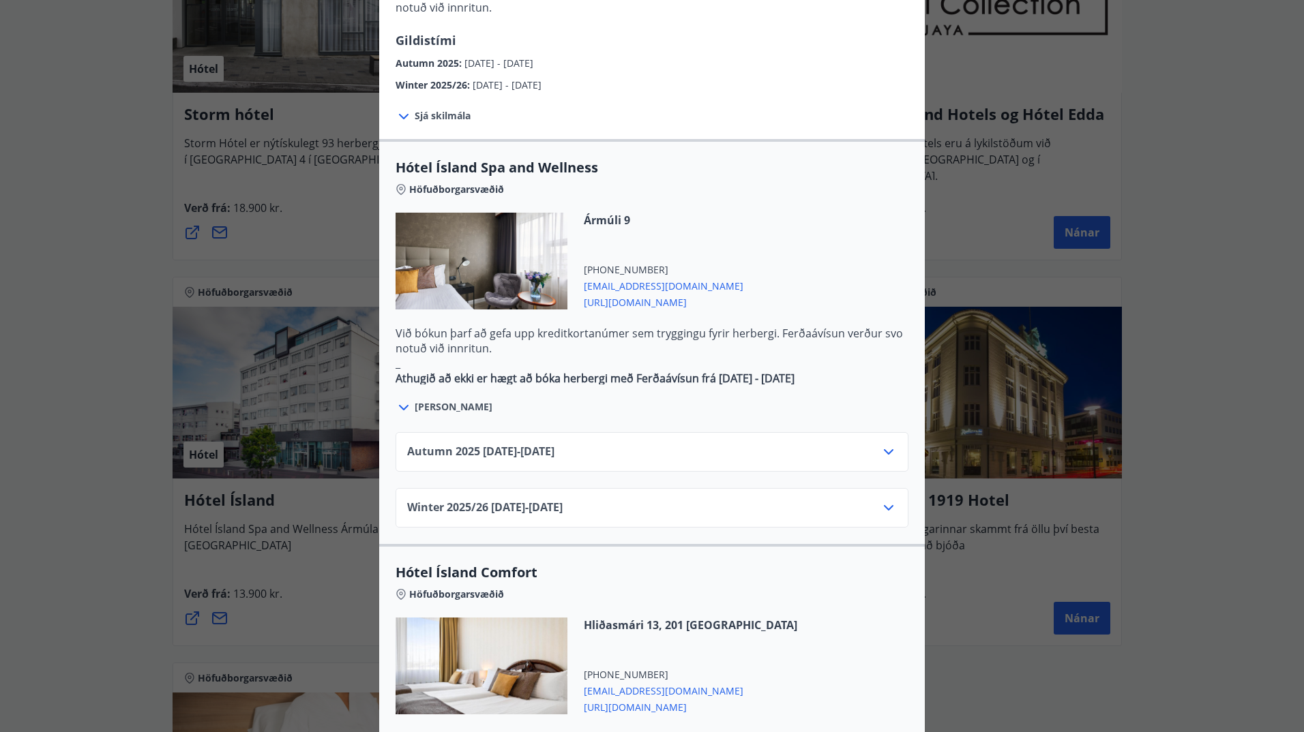
click at [880, 444] on icon at bounding box center [888, 452] width 16 height 16
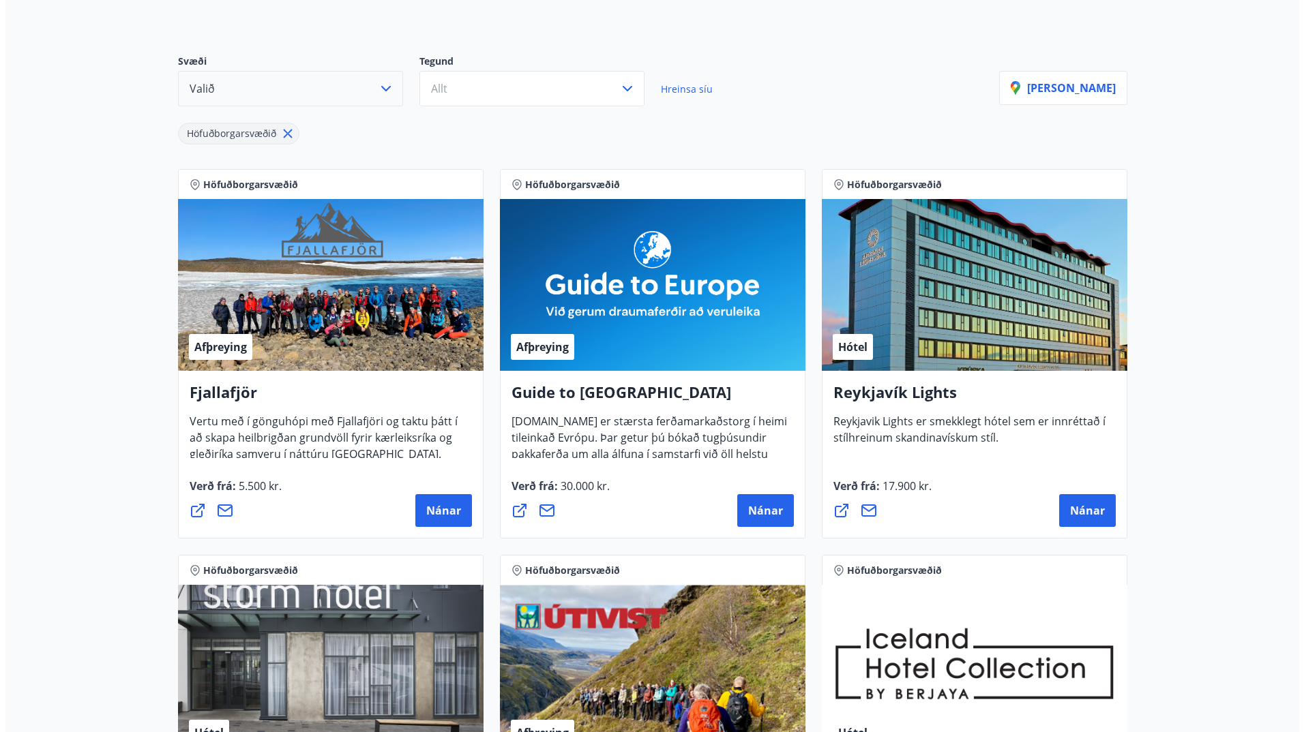
scroll to position [136, 0]
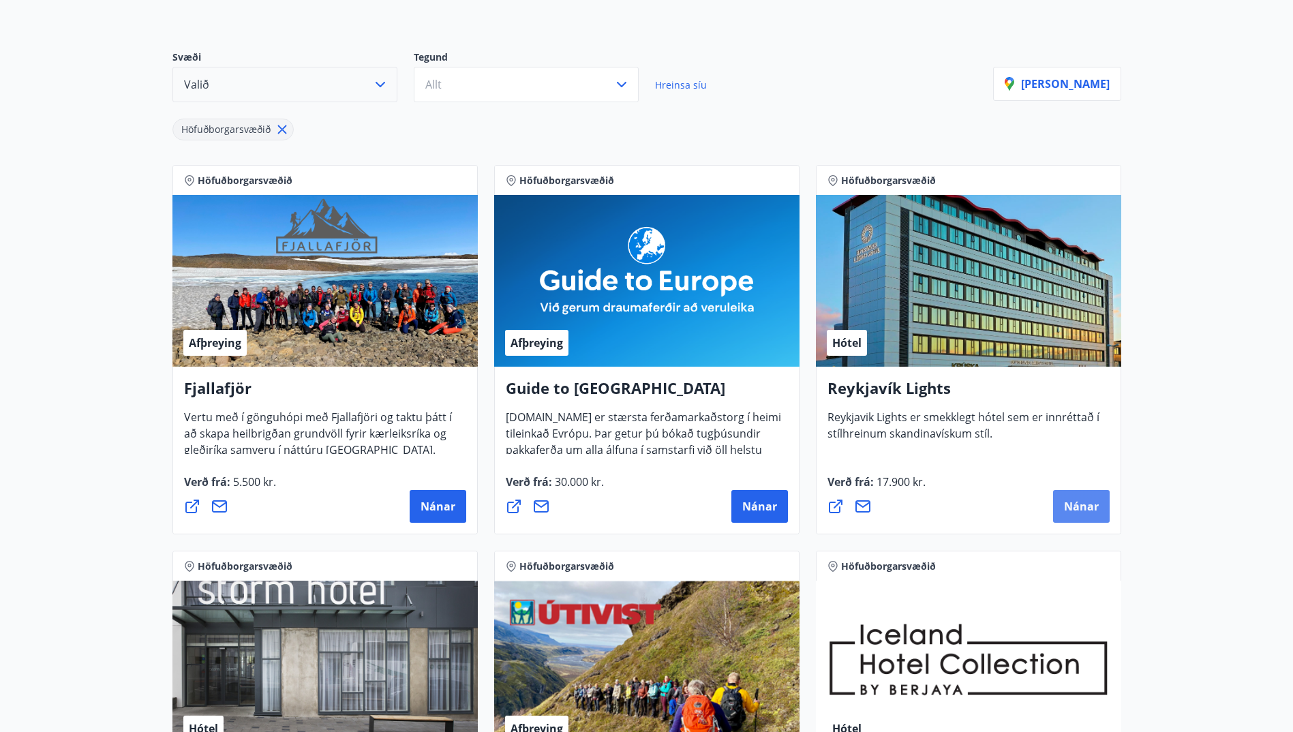
click at [1079, 505] on span "Nánar" at bounding box center [1081, 506] width 35 height 15
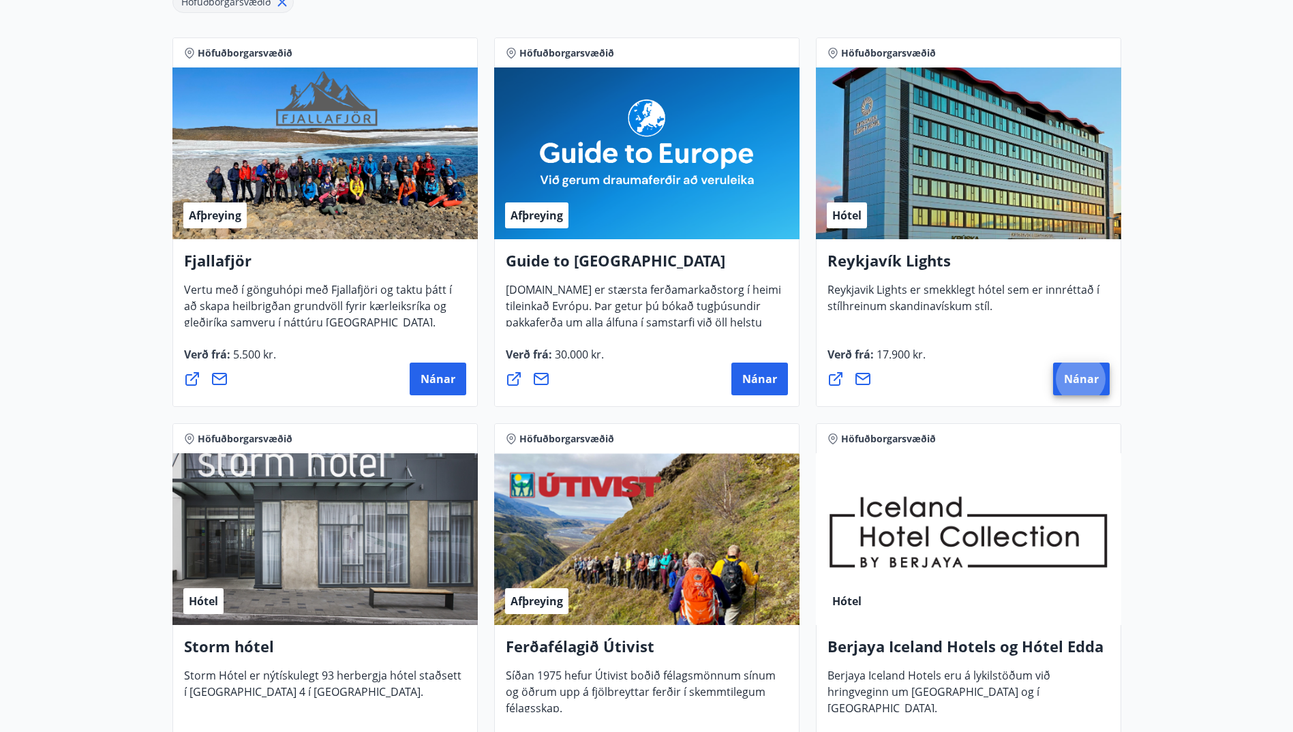
scroll to position [0, 0]
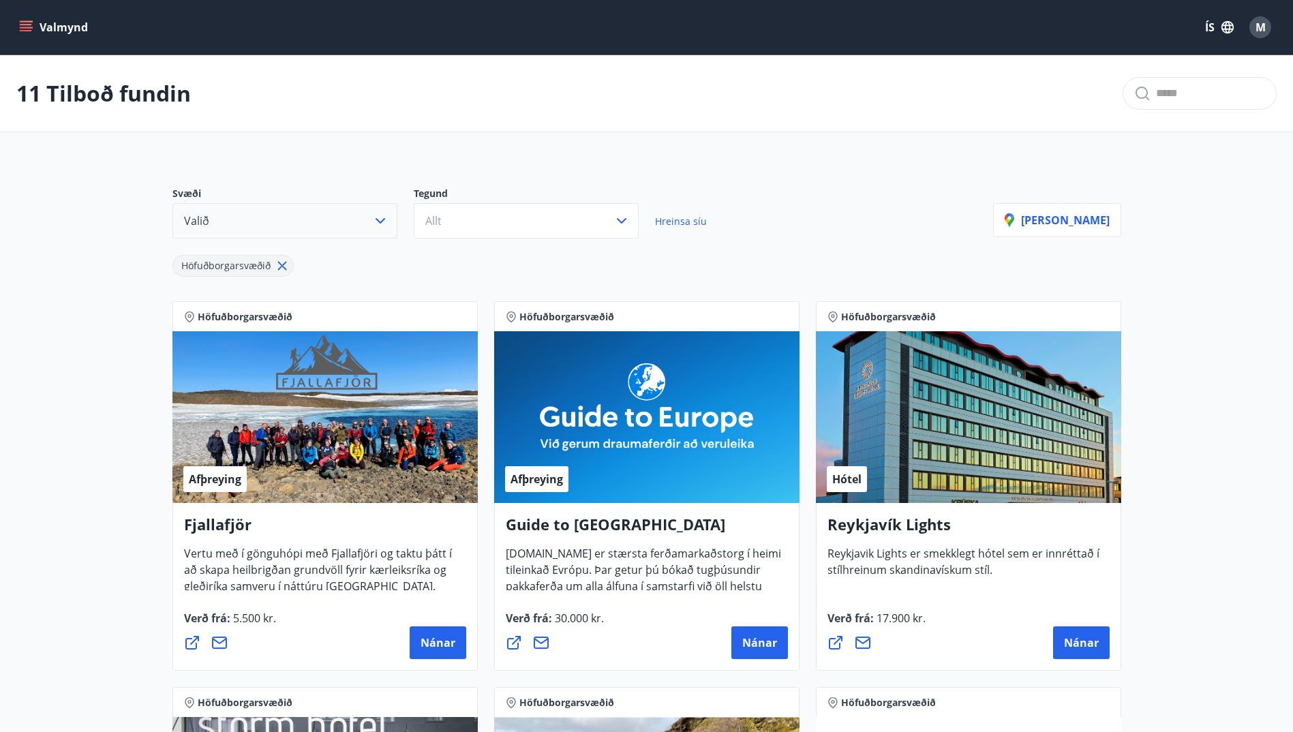
click at [25, 29] on icon "menu" at bounding box center [26, 27] width 14 height 14
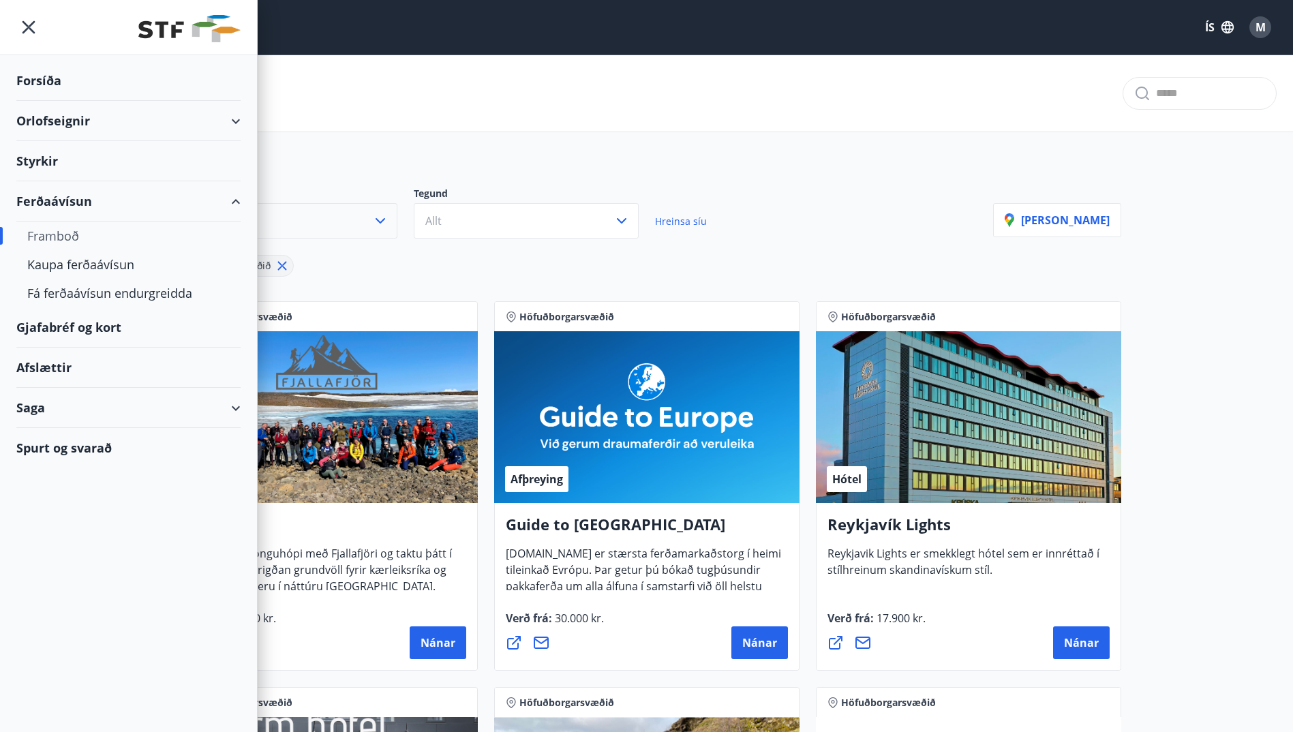
click at [48, 325] on div "Gjafabréf og kort" at bounding box center [128, 327] width 224 height 40
